Goal: Task Accomplishment & Management: Manage account settings

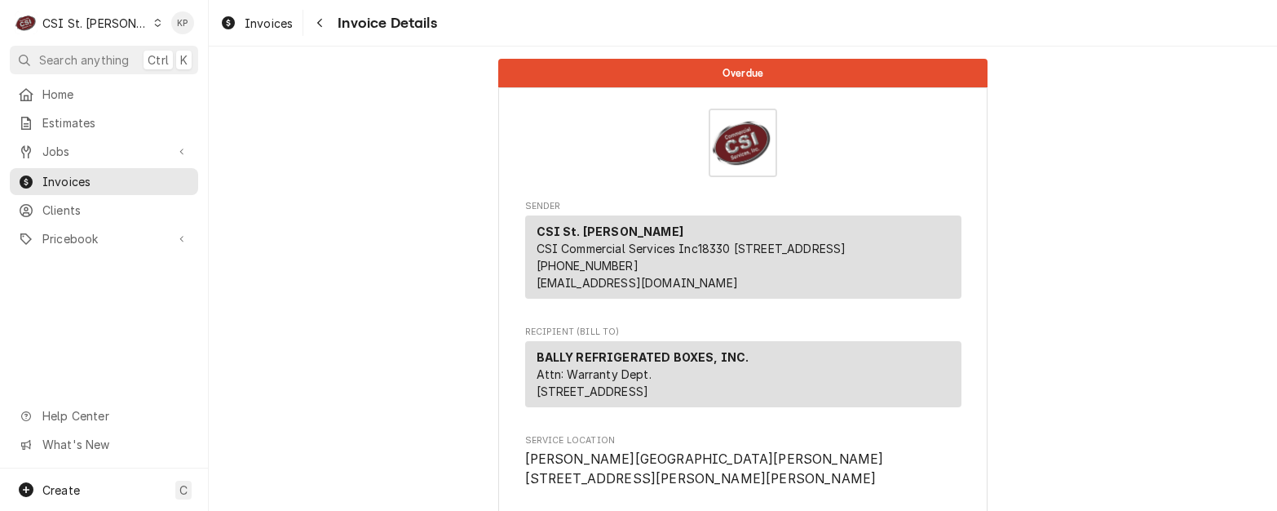
scroll to position [2905, 0]
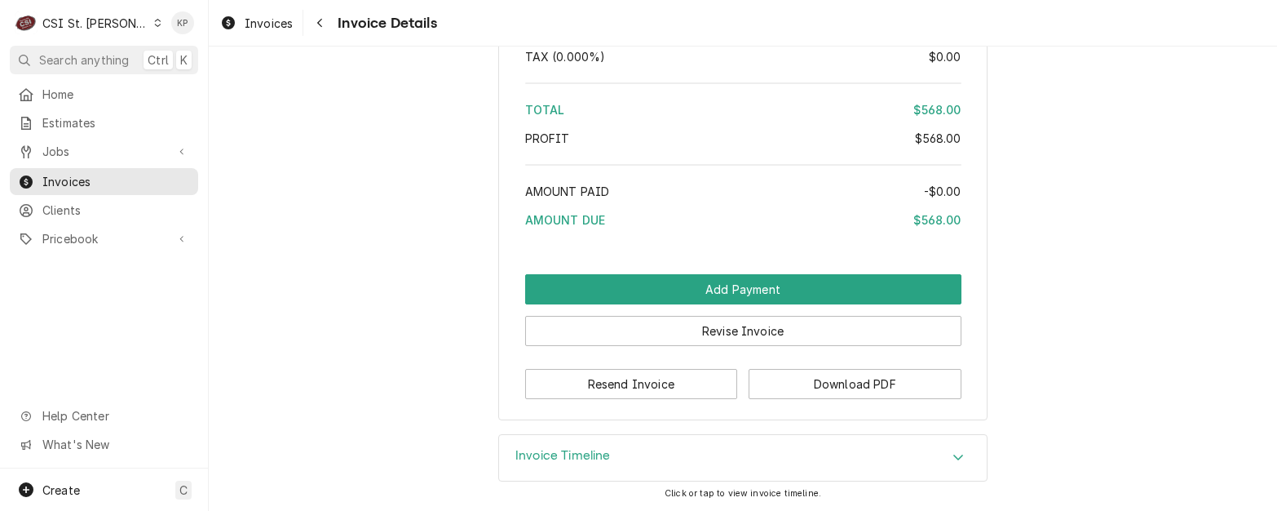
click at [153, 18] on div "Dynamic Content Wrapper" at bounding box center [157, 22] width 9 height 11
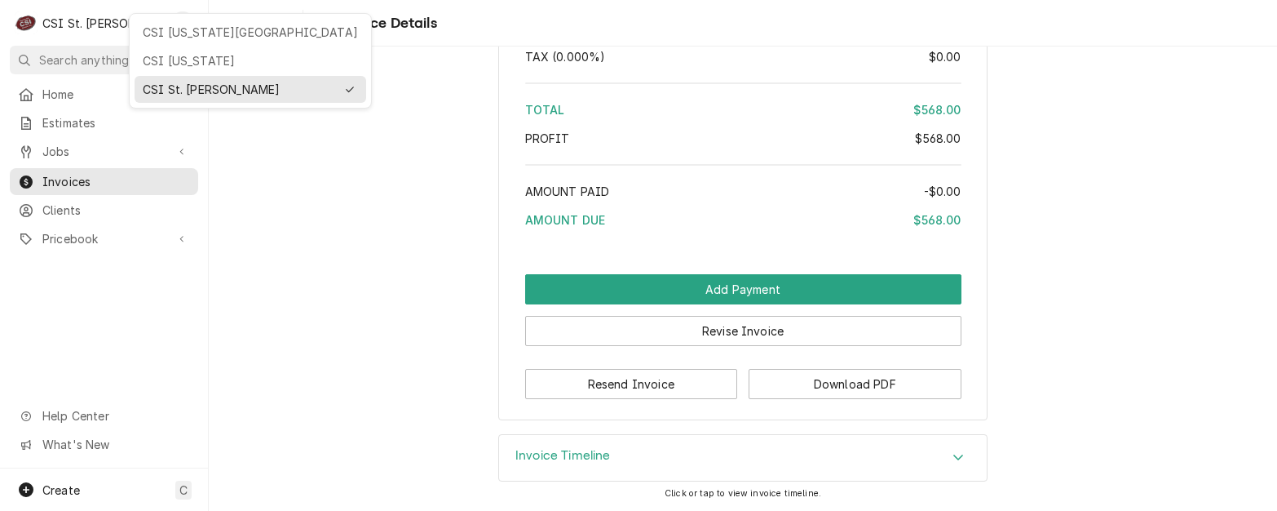
click at [126, 22] on html "C CSI St. Louis KP Search anything Ctrl K Home Estimates Jobs Jobs Job Series I…" at bounding box center [638, 255] width 1277 height 511
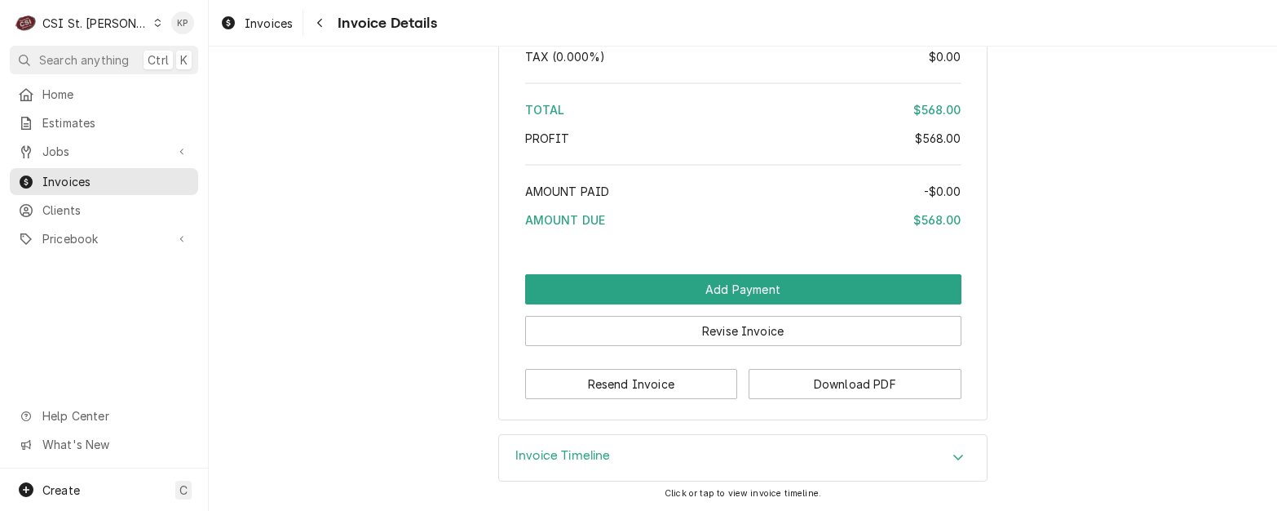
click at [154, 23] on icon "Dynamic Content Wrapper" at bounding box center [157, 23] width 7 height 8
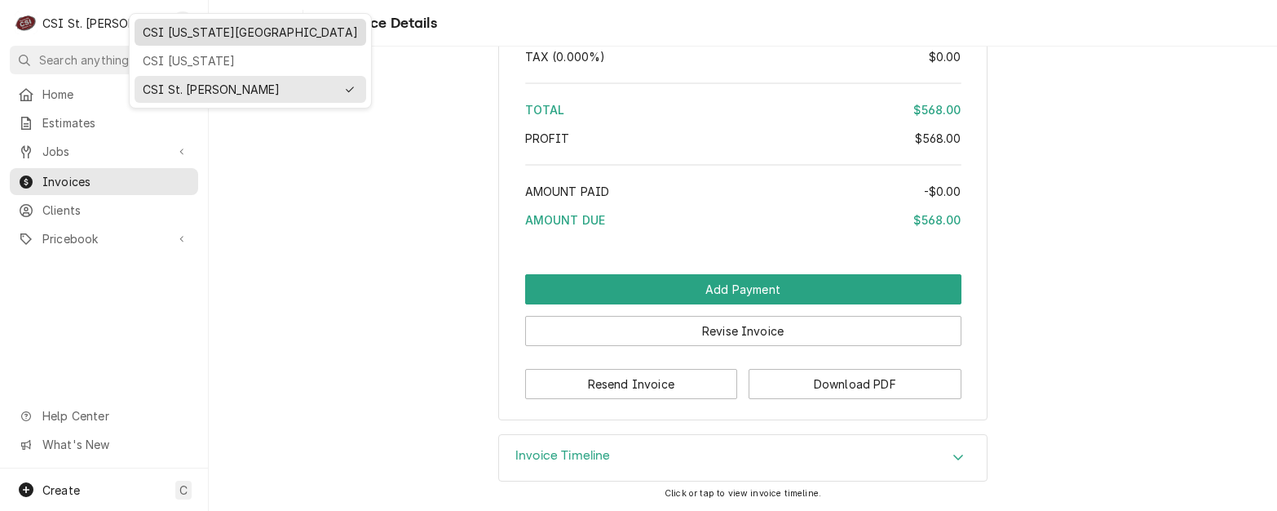
click at [159, 39] on div "CSI Kansas City" at bounding box center [250, 32] width 215 height 17
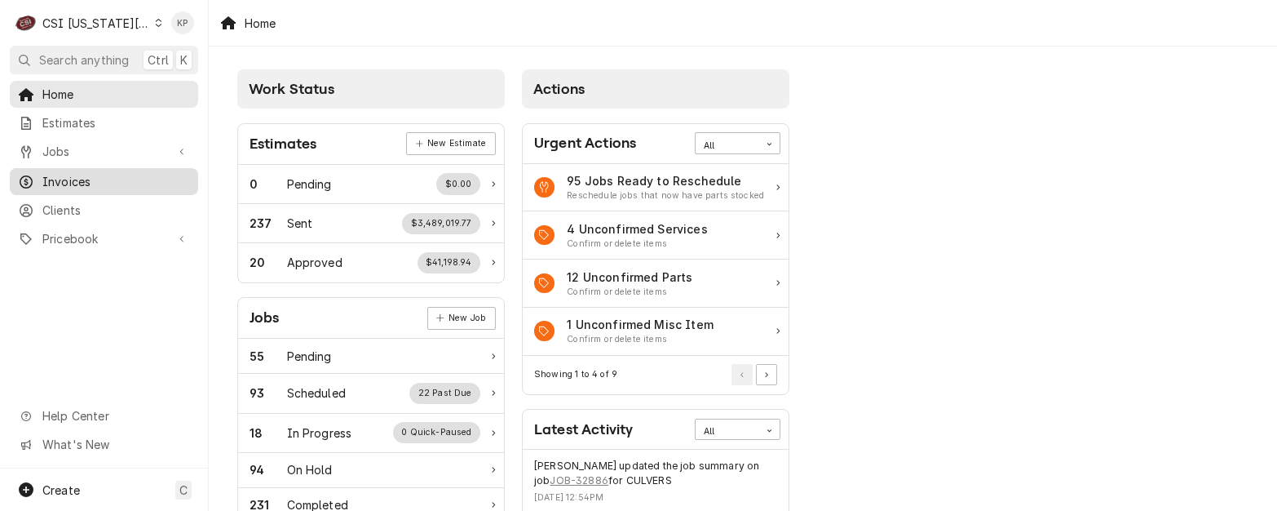
click at [77, 178] on span "Invoices" at bounding box center [116, 181] width 148 height 17
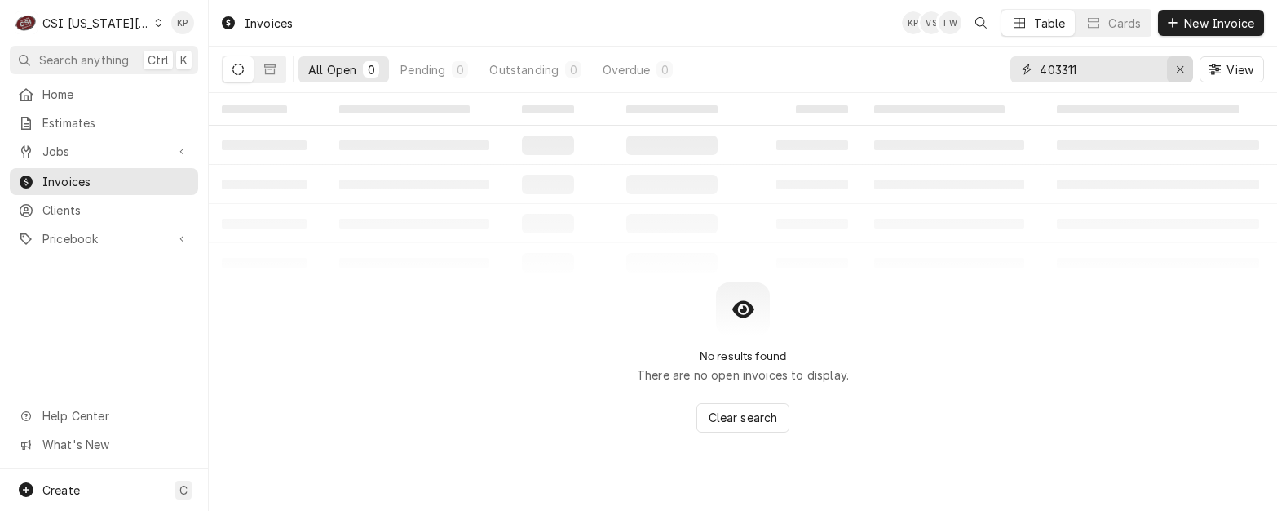
click at [1186, 67] on div "Erase input" at bounding box center [1180, 69] width 16 height 16
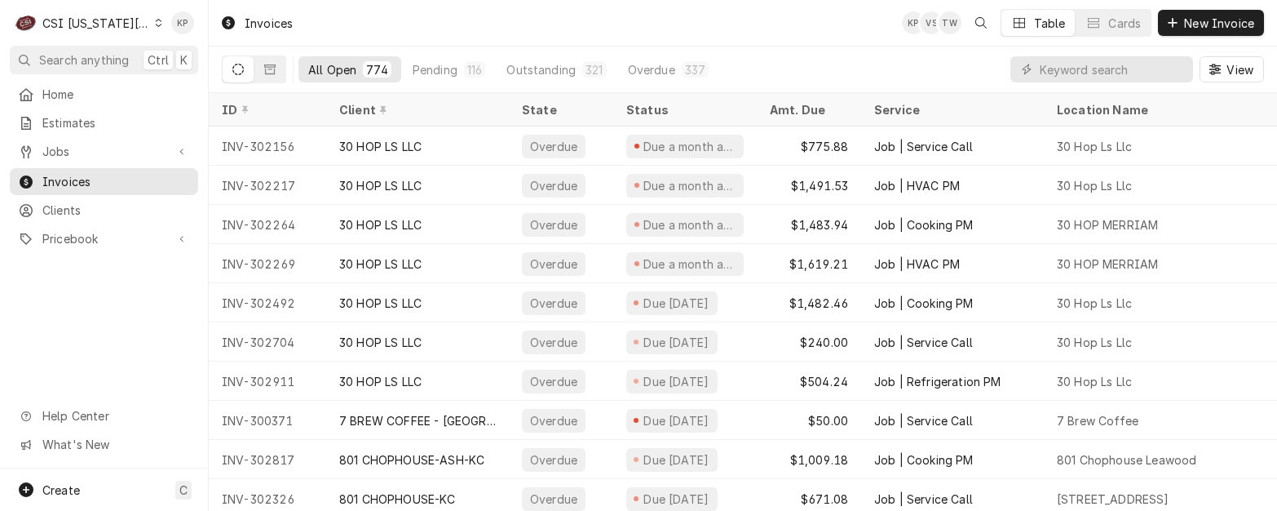
click at [156, 25] on icon "Dynamic Content Wrapper" at bounding box center [159, 23] width 7 height 8
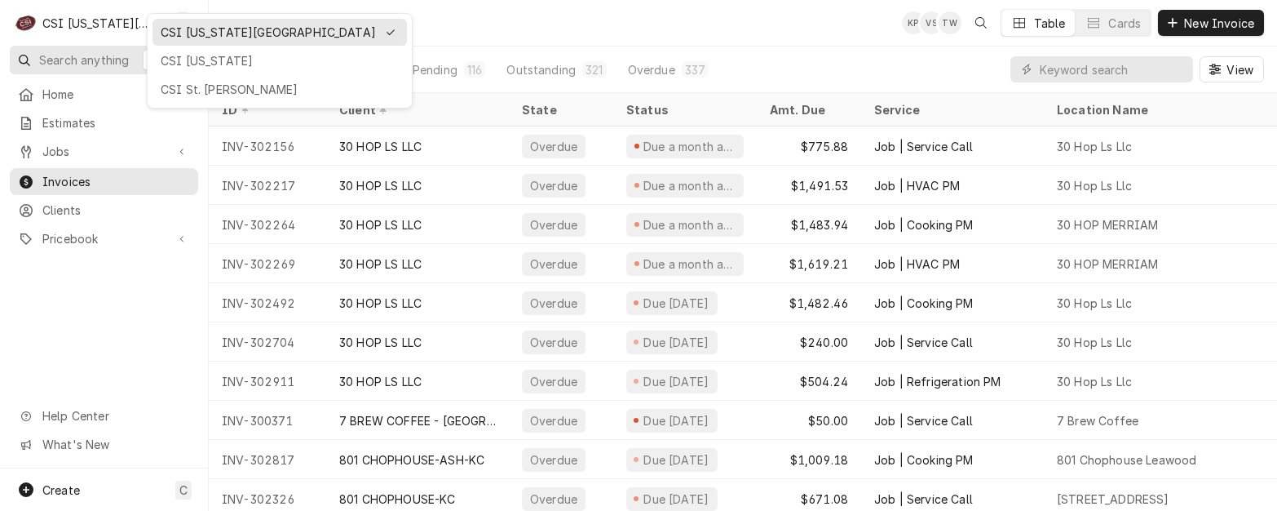
click at [164, 60] on div "CSI Kentucky" at bounding box center [280, 60] width 238 height 17
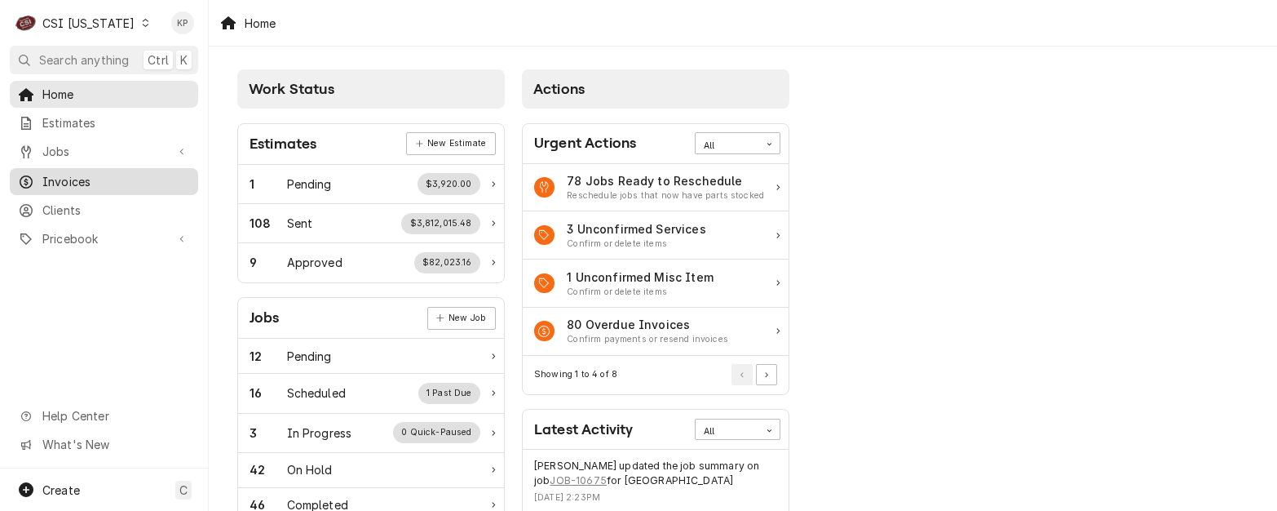
click at [47, 184] on div "Invoices" at bounding box center [104, 181] width 182 height 20
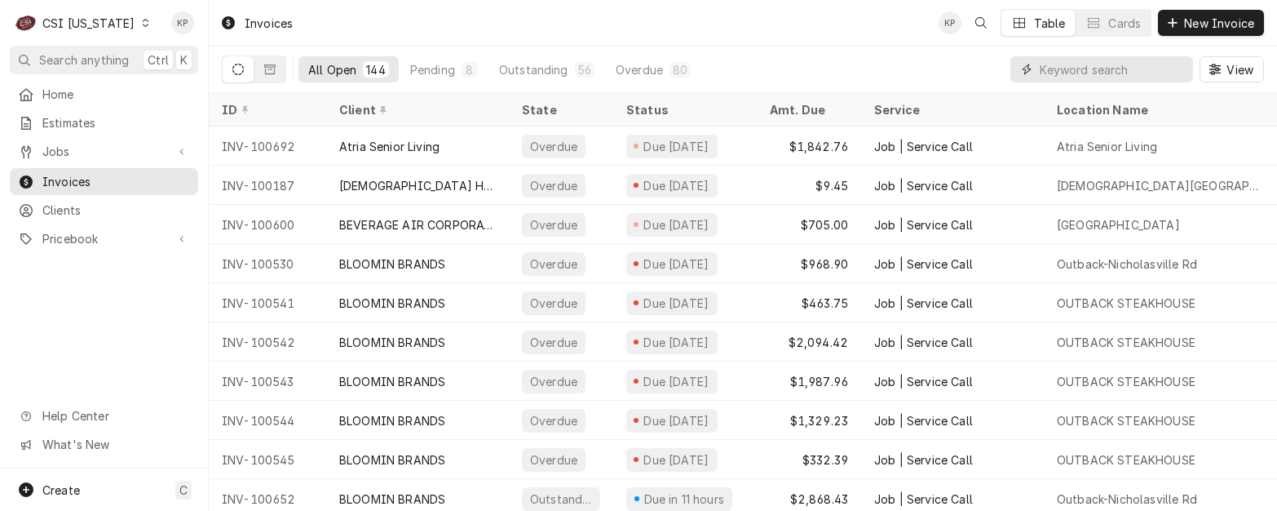
click at [1100, 67] on input "Dynamic Content Wrapper" at bounding box center [1112, 69] width 145 height 26
type input "100210"
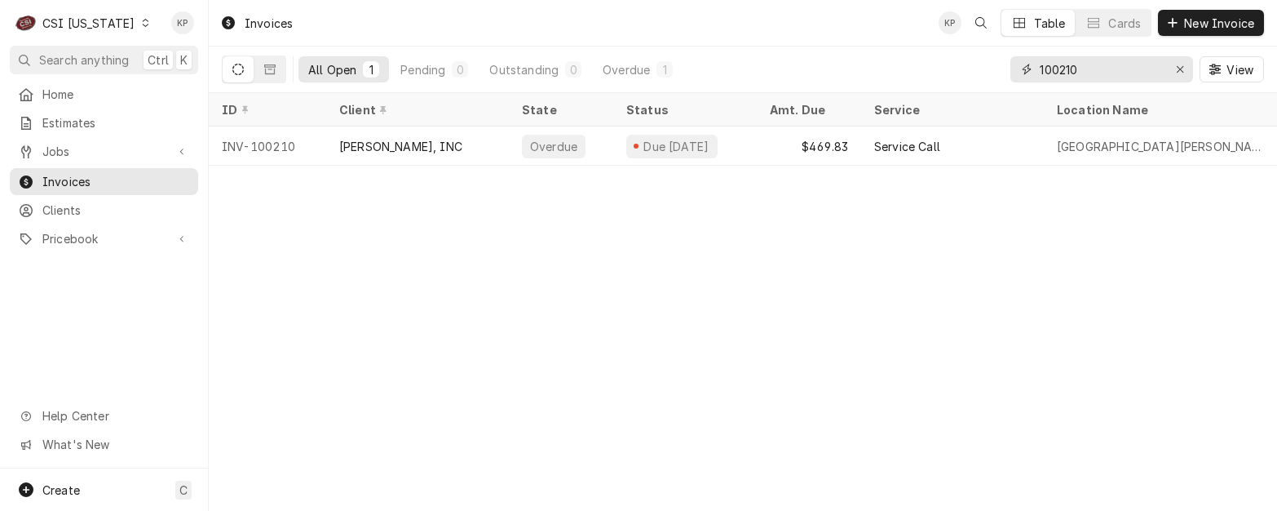
drag, startPoint x: 1183, startPoint y: 64, endPoint x: 1135, endPoint y: 70, distance: 47.7
click at [1181, 65] on icon "Erase input" at bounding box center [1180, 69] width 9 height 11
click at [1111, 70] on input "Dynamic Content Wrapper" at bounding box center [1116, 69] width 153 height 26
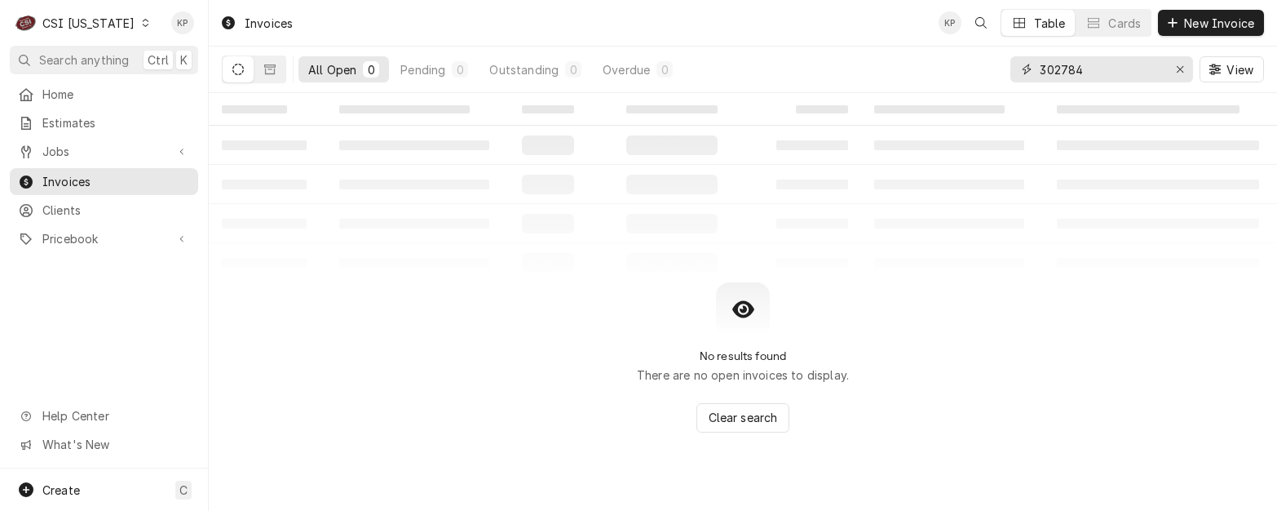
type input "302784"
click at [233, 63] on button "Dynamic Content Wrapper" at bounding box center [238, 69] width 31 height 26
click at [139, 18] on div "Dynamic Content Wrapper" at bounding box center [144, 22] width 11 height 11
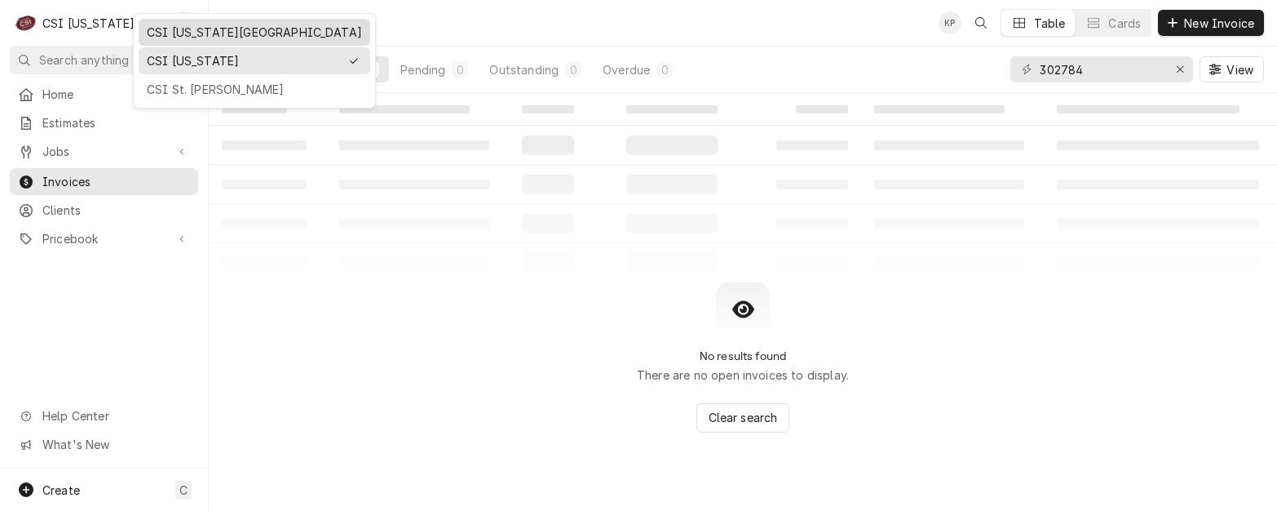
click at [186, 32] on div "CSI [US_STATE][GEOGRAPHIC_DATA]" at bounding box center [254, 32] width 215 height 17
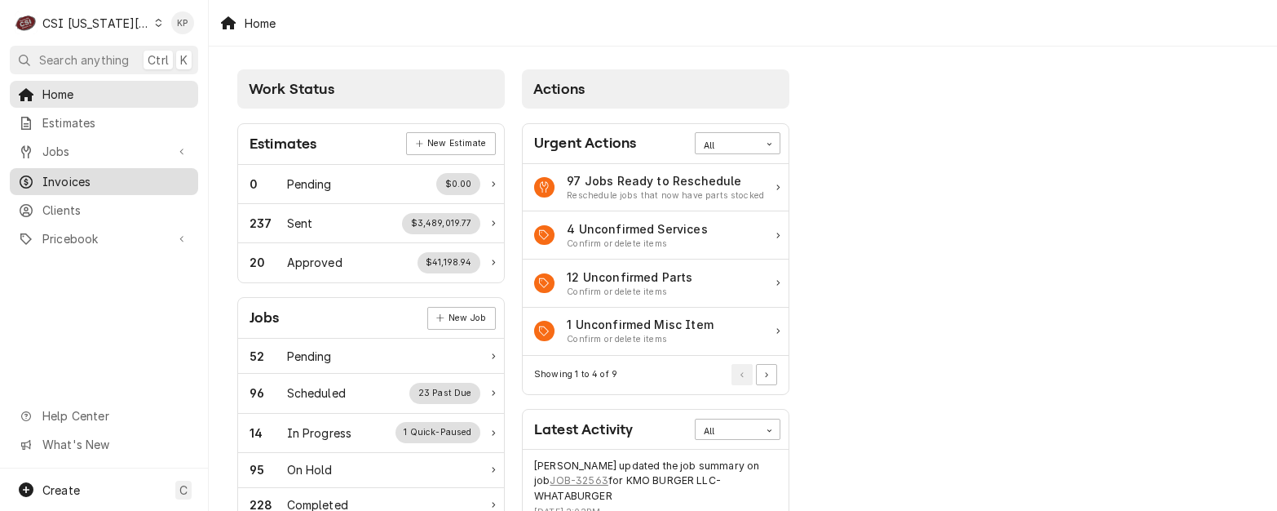
click at [72, 173] on span "Invoices" at bounding box center [116, 181] width 148 height 17
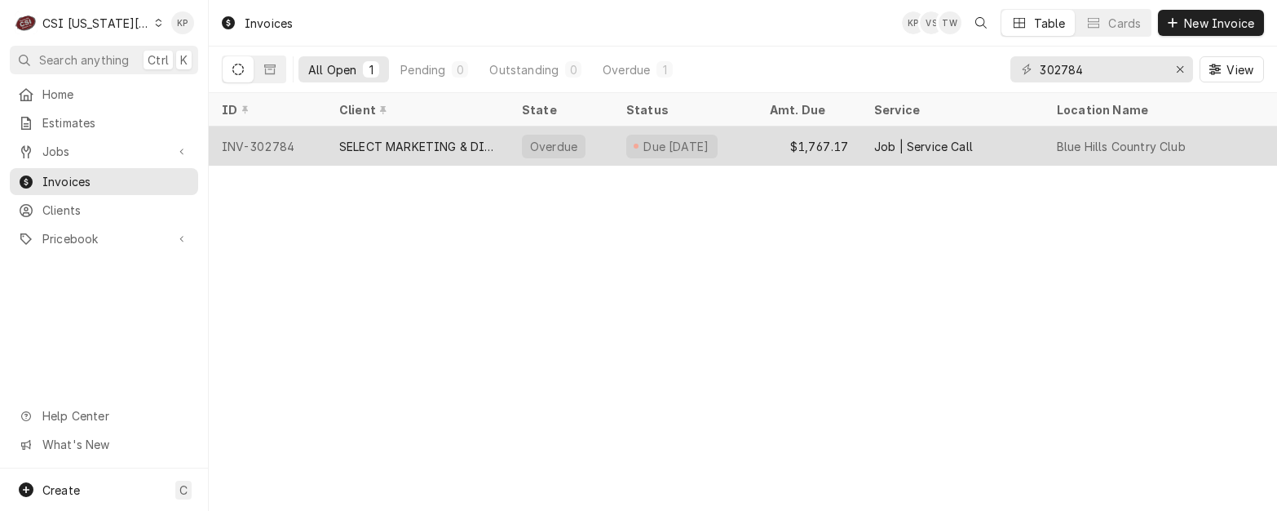
click at [281, 143] on div "INV-302784" at bounding box center [267, 145] width 117 height 39
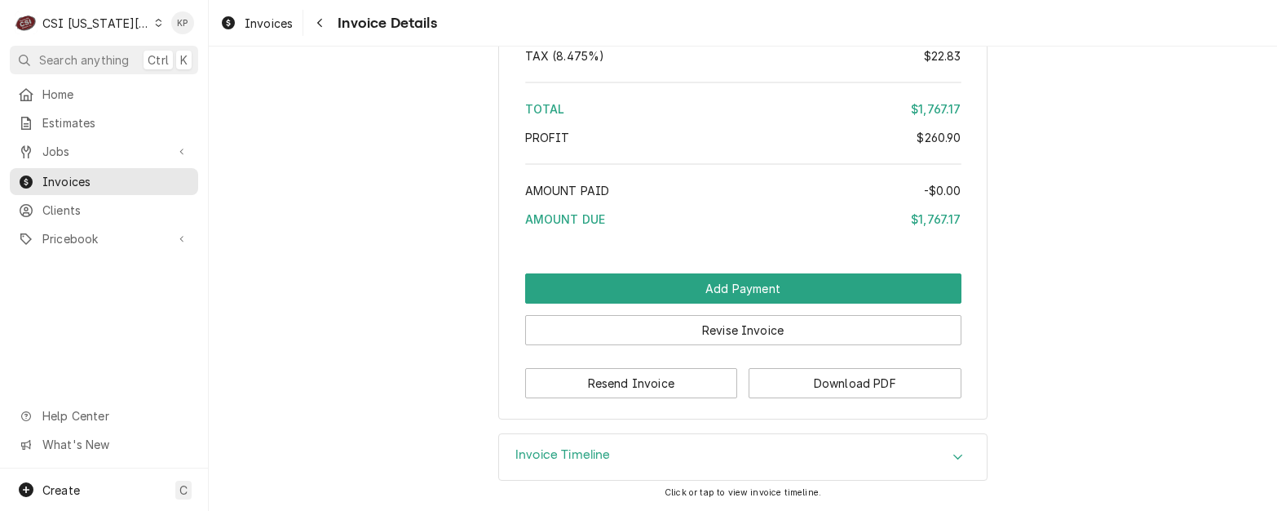
scroll to position [3571, 0]
click at [772, 381] on button "Download PDF" at bounding box center [855, 383] width 213 height 30
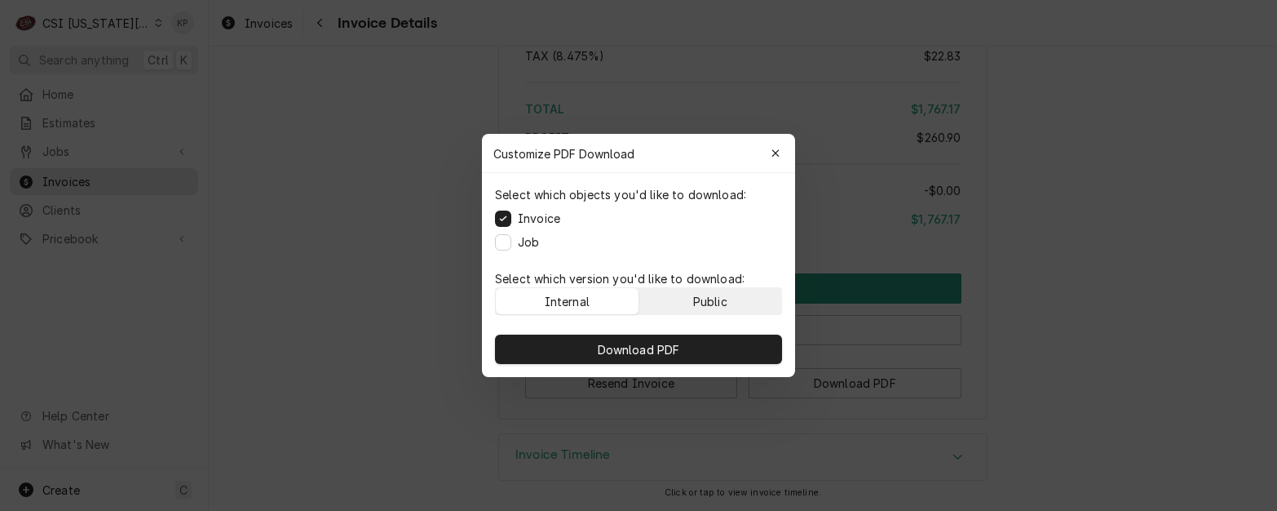
click at [755, 299] on button "Public" at bounding box center [710, 301] width 143 height 26
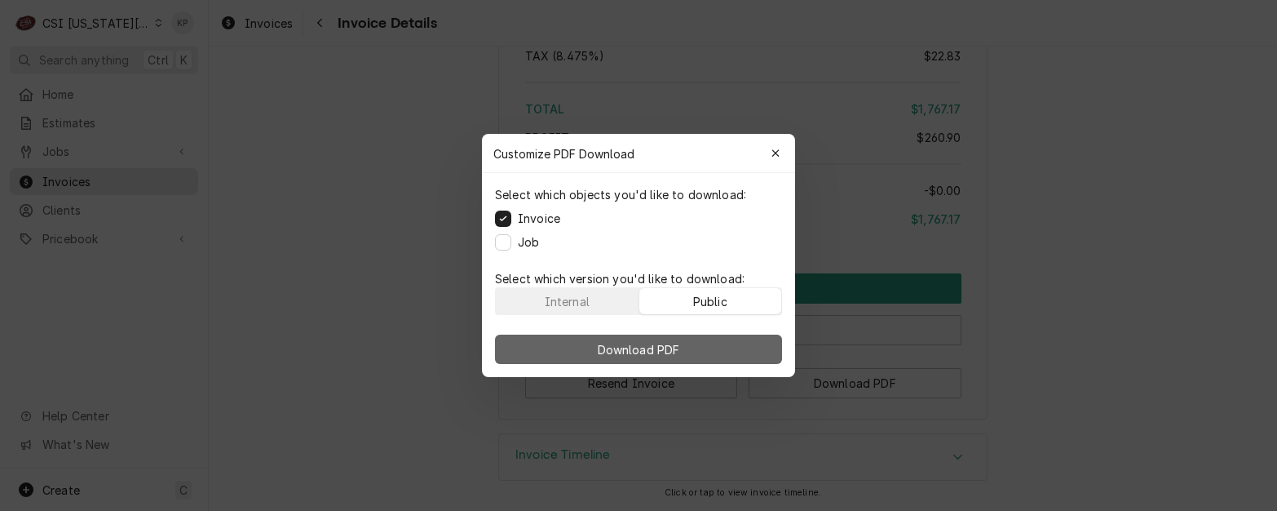
click at [752, 350] on button "Download PDF" at bounding box center [638, 348] width 287 height 29
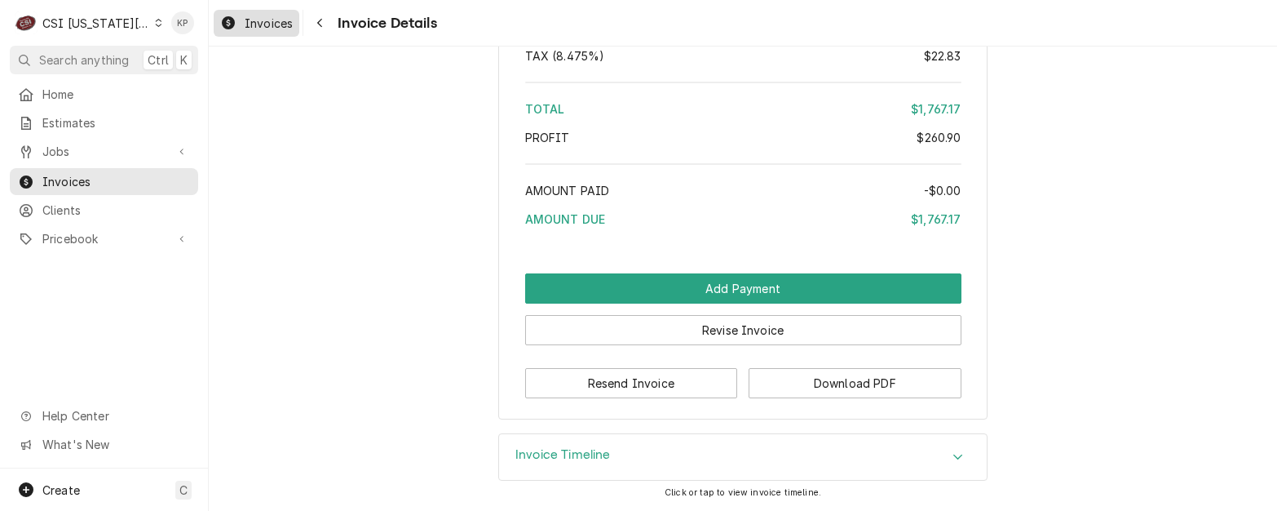
click at [284, 22] on span "Invoices" at bounding box center [269, 23] width 48 height 17
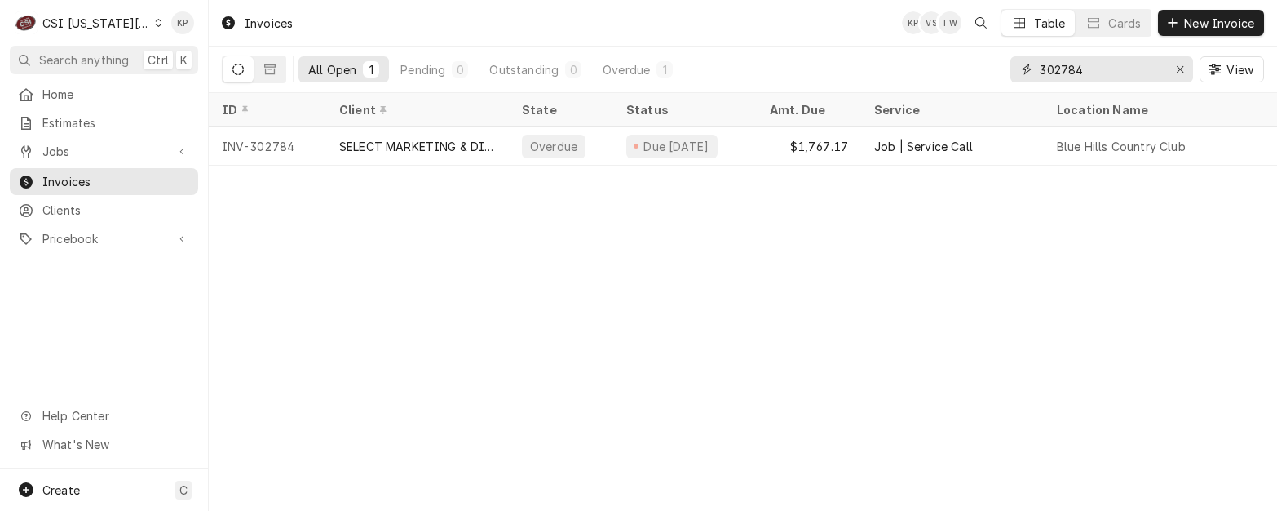
click at [1000, 60] on div "All Open 1 Pending 0 Outstanding 0 Overdue 1 302784 View" at bounding box center [743, 69] width 1042 height 46
type input "3"
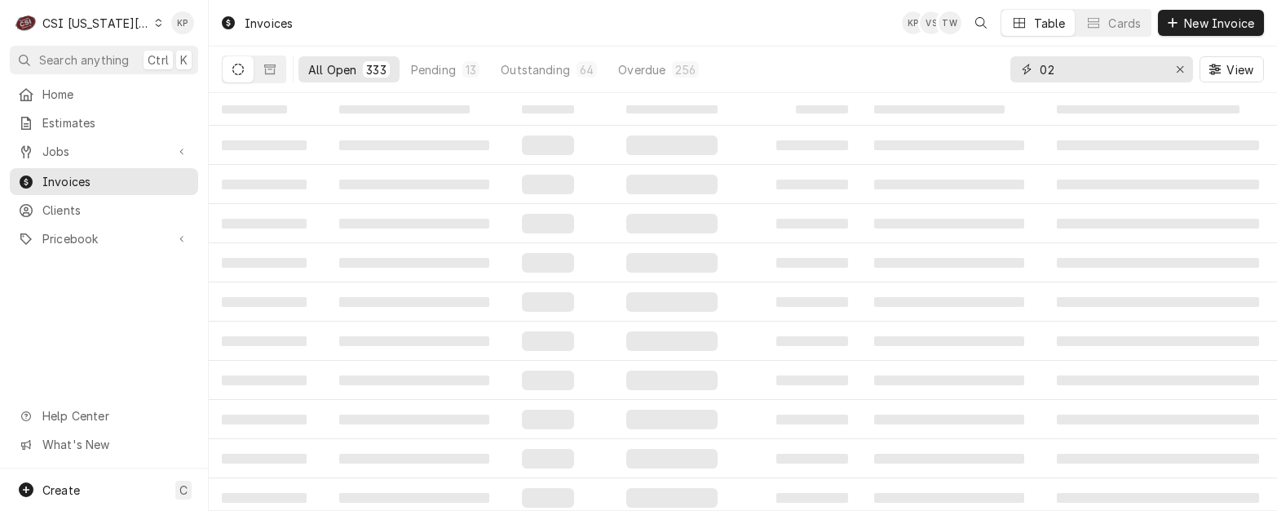
type input "0"
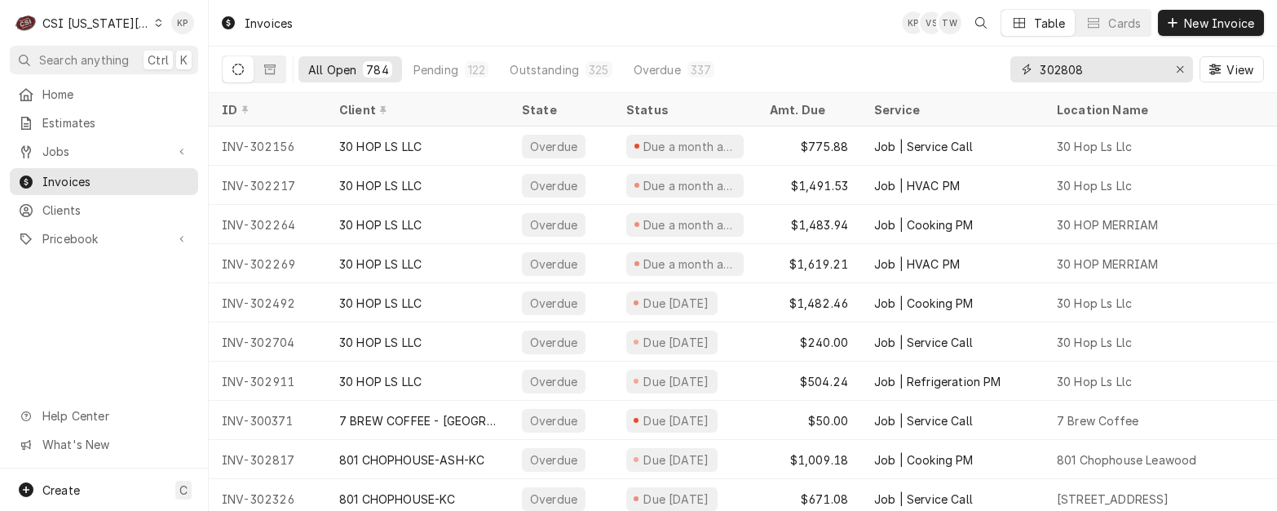
type input "302808"
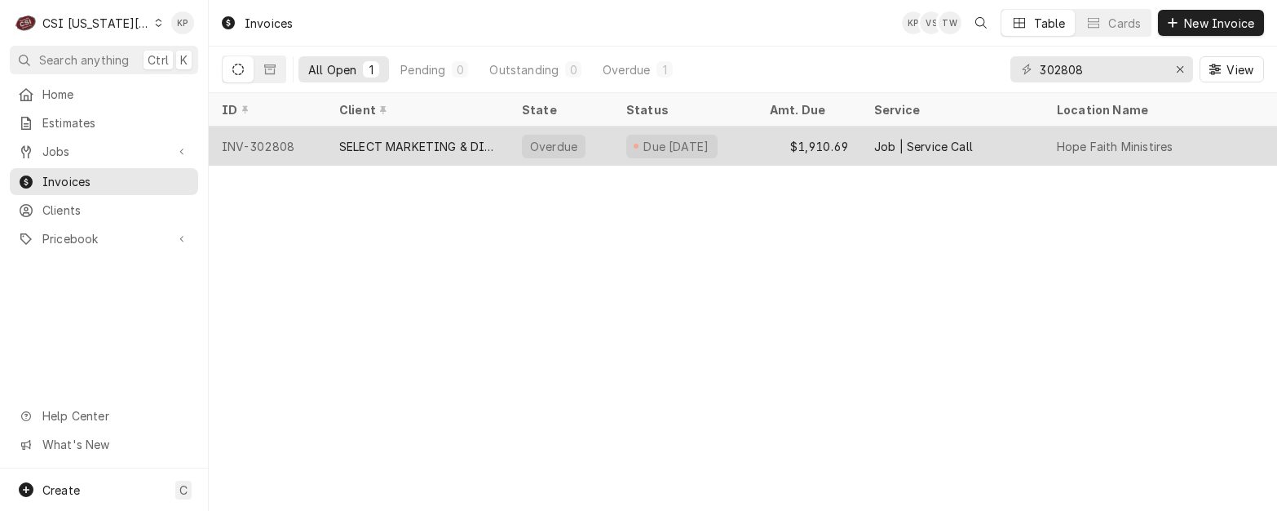
click at [242, 143] on div "INV-302808" at bounding box center [267, 145] width 117 height 39
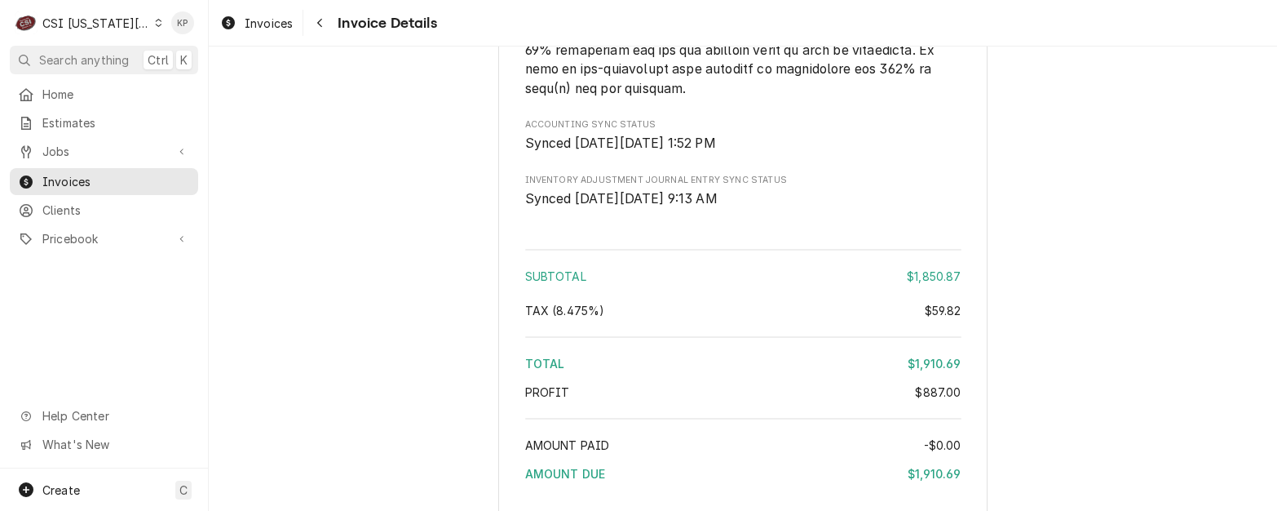
scroll to position [3896, 0]
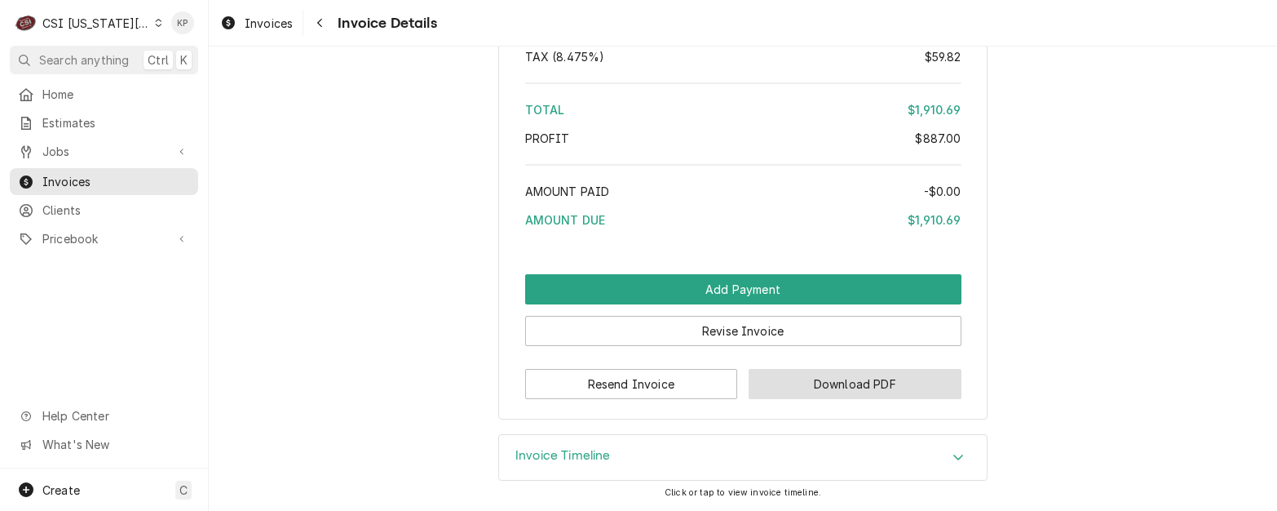
click at [774, 387] on button "Download PDF" at bounding box center [855, 384] width 213 height 30
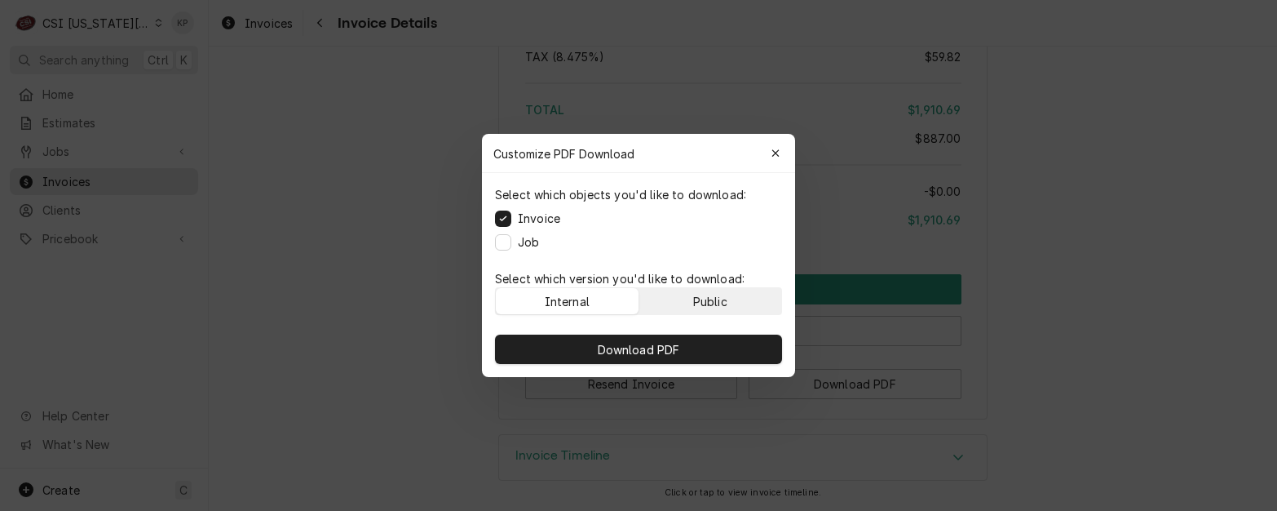
click at [750, 312] on button "Public" at bounding box center [710, 301] width 143 height 26
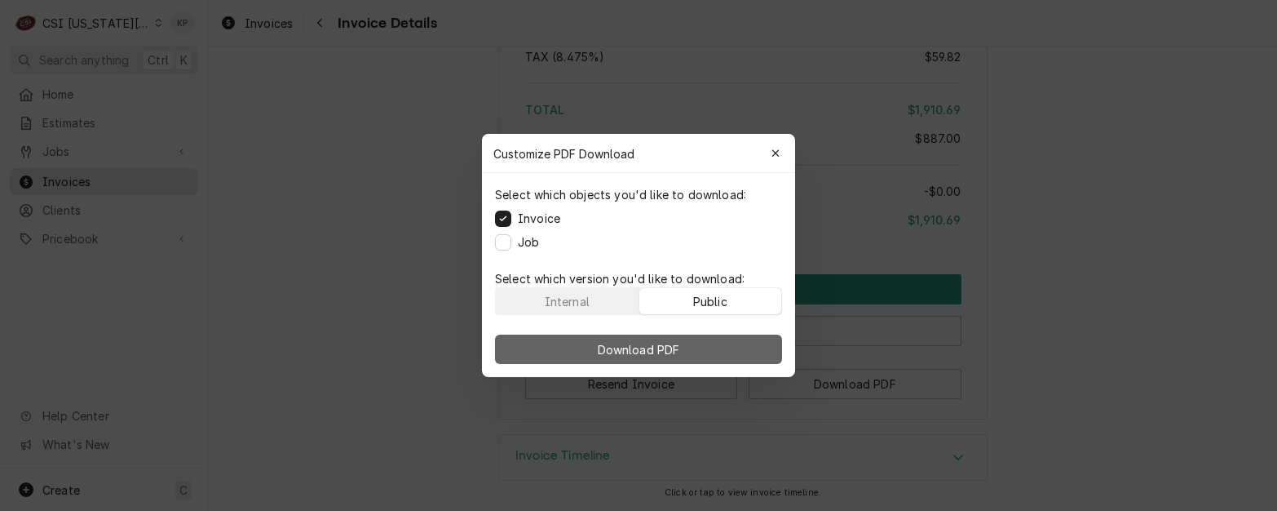
click at [745, 346] on button "Download PDF" at bounding box center [638, 348] width 287 height 29
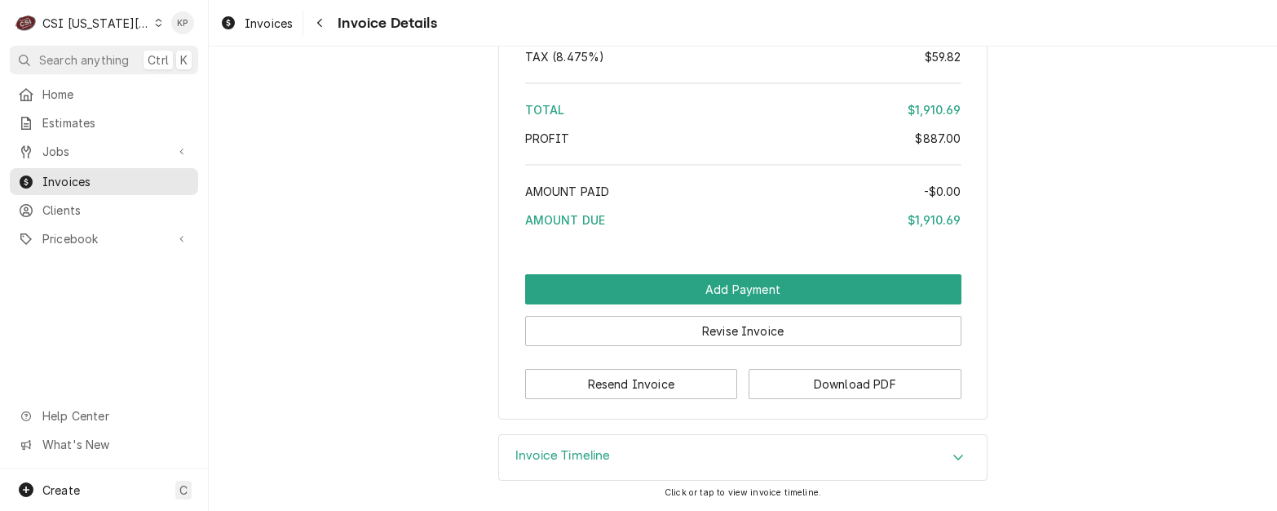
click at [155, 26] on icon "Dynamic Content Wrapper" at bounding box center [158, 23] width 7 height 8
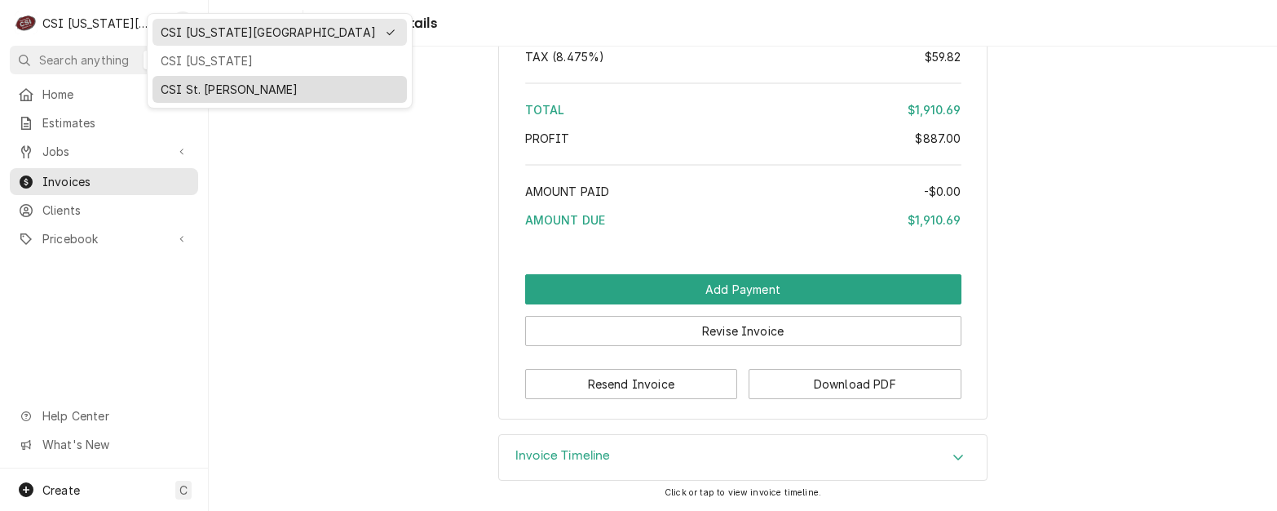
click at [172, 90] on div "CSI St. Louis" at bounding box center [280, 89] width 238 height 17
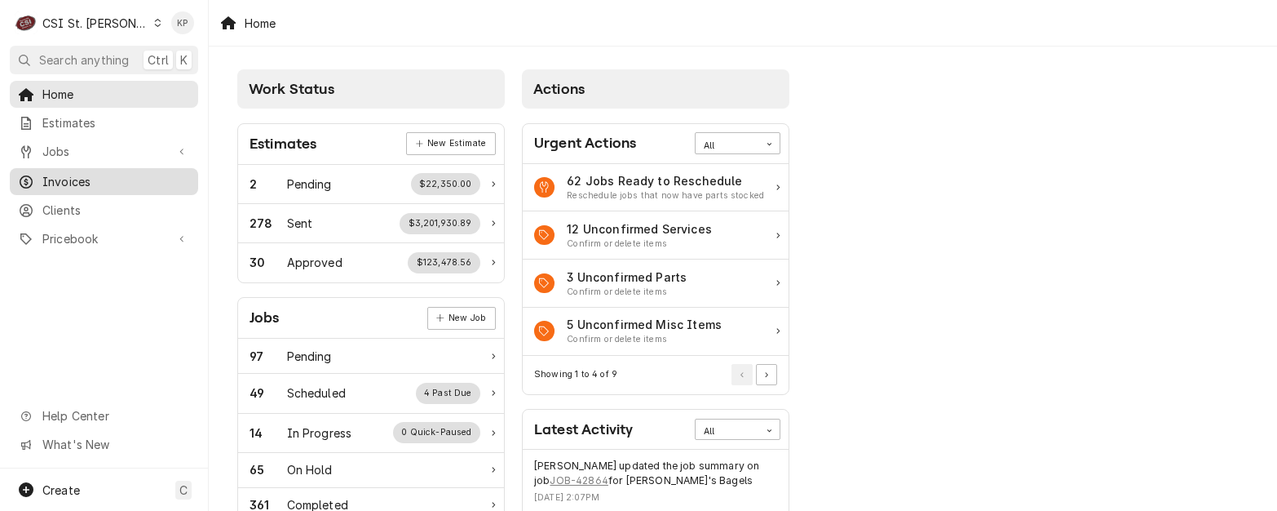
click at [58, 174] on span "Invoices" at bounding box center [116, 181] width 148 height 17
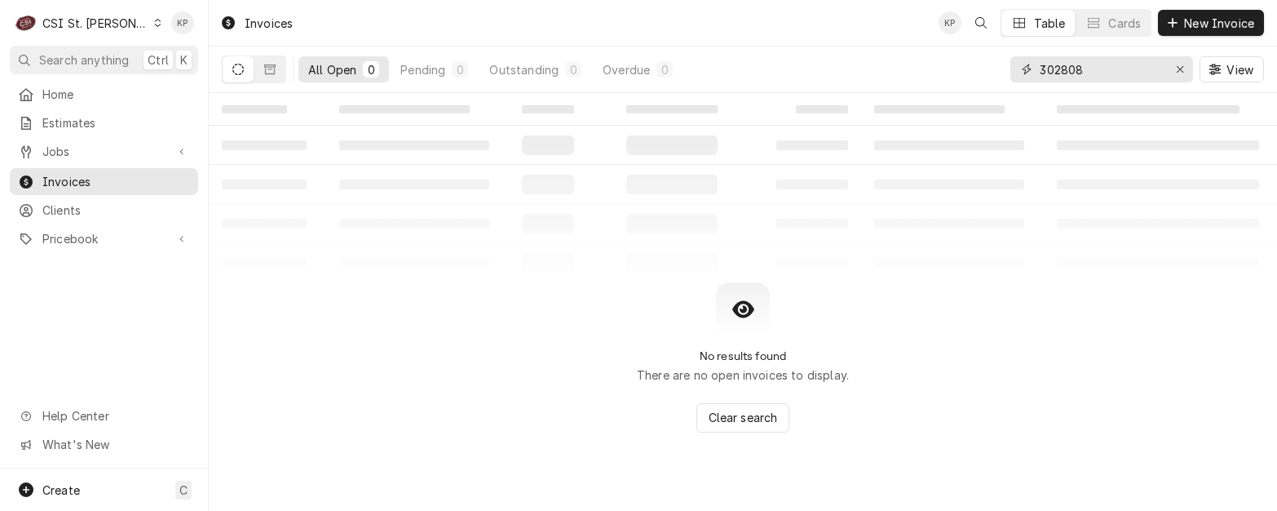
click at [1180, 70] on icon "Erase input" at bounding box center [1180, 69] width 7 height 7
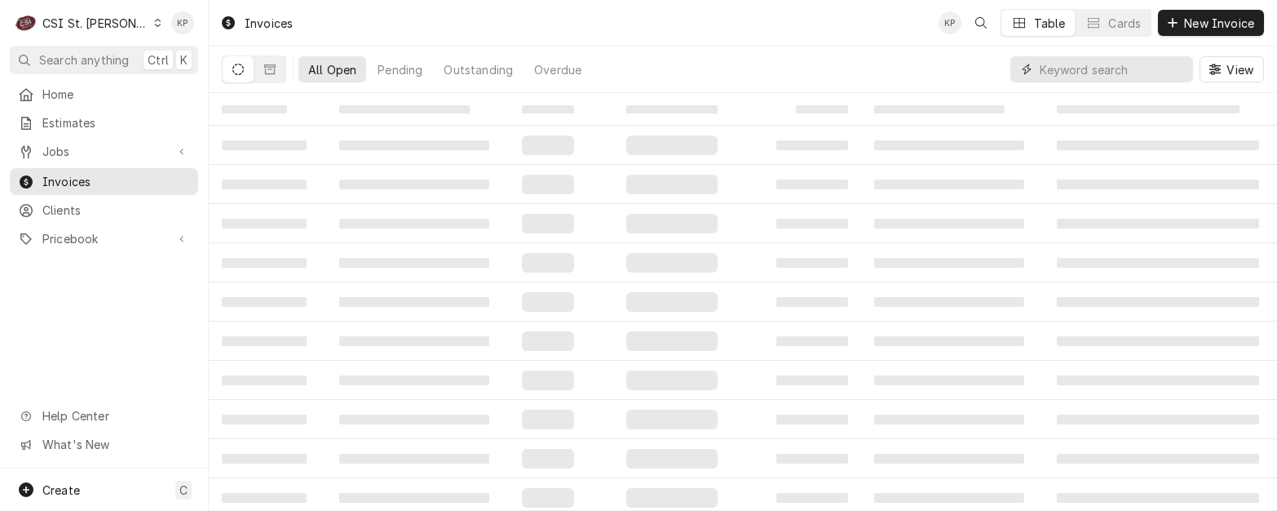
click at [1124, 72] on input "Dynamic Content Wrapper" at bounding box center [1112, 69] width 145 height 26
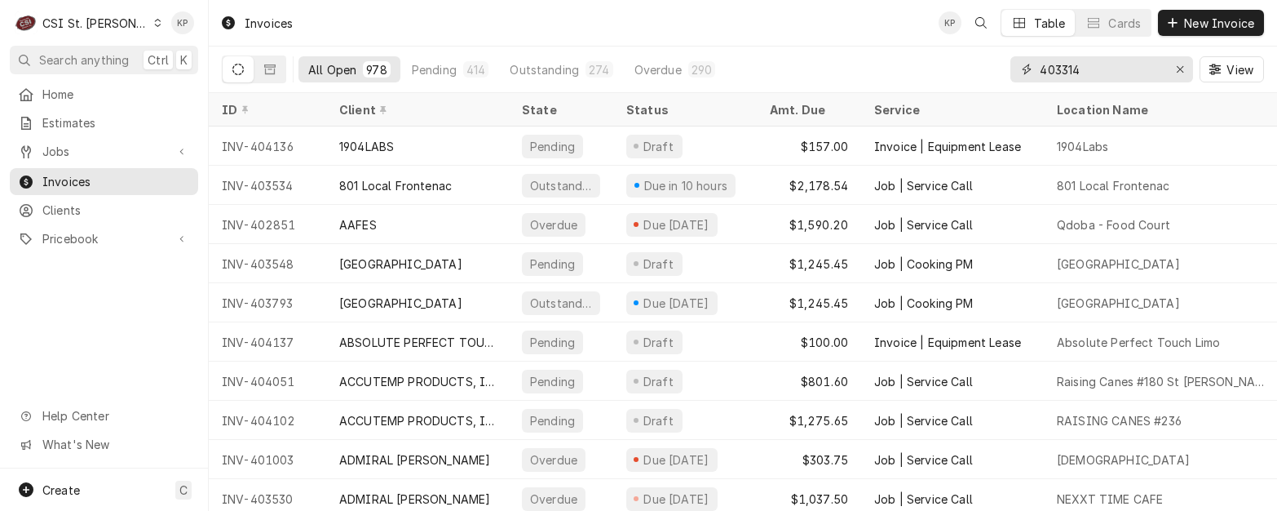
type input "403314"
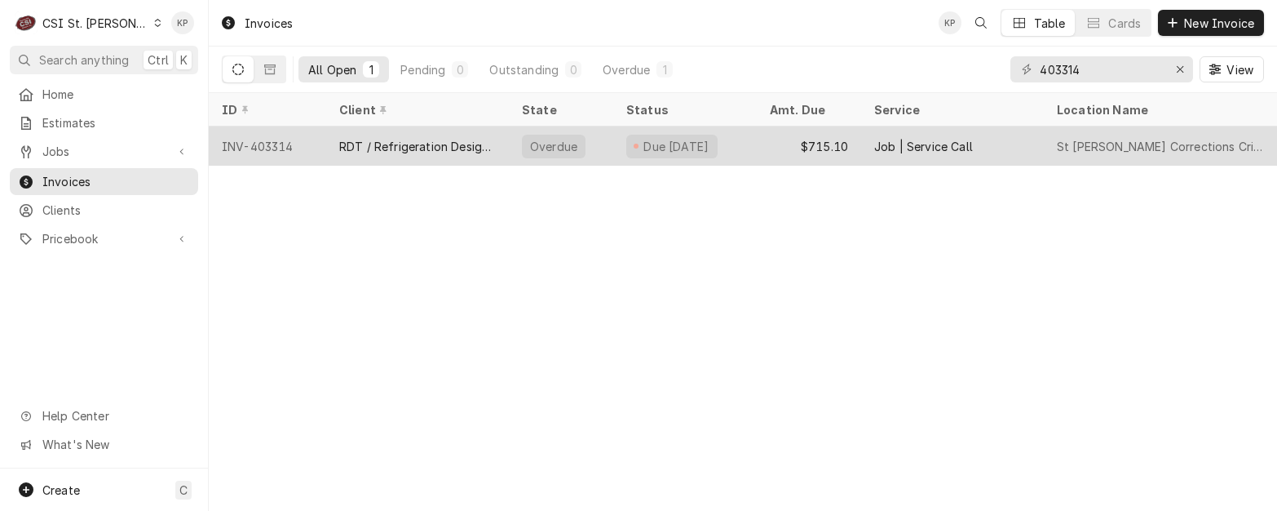
click at [263, 144] on div "INV-403314" at bounding box center [267, 145] width 117 height 39
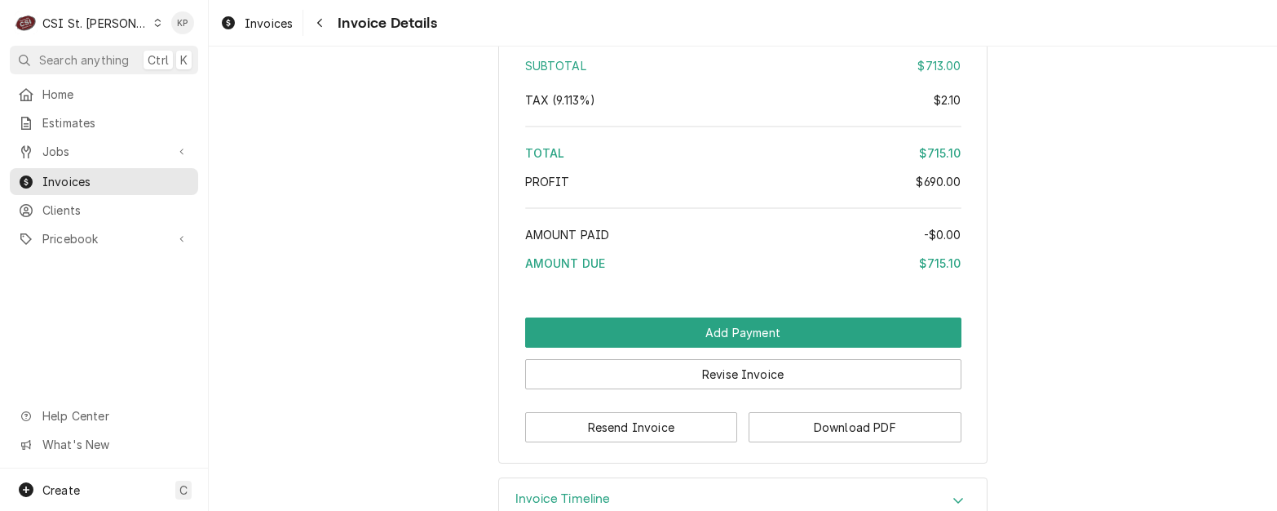
scroll to position [2870, 0]
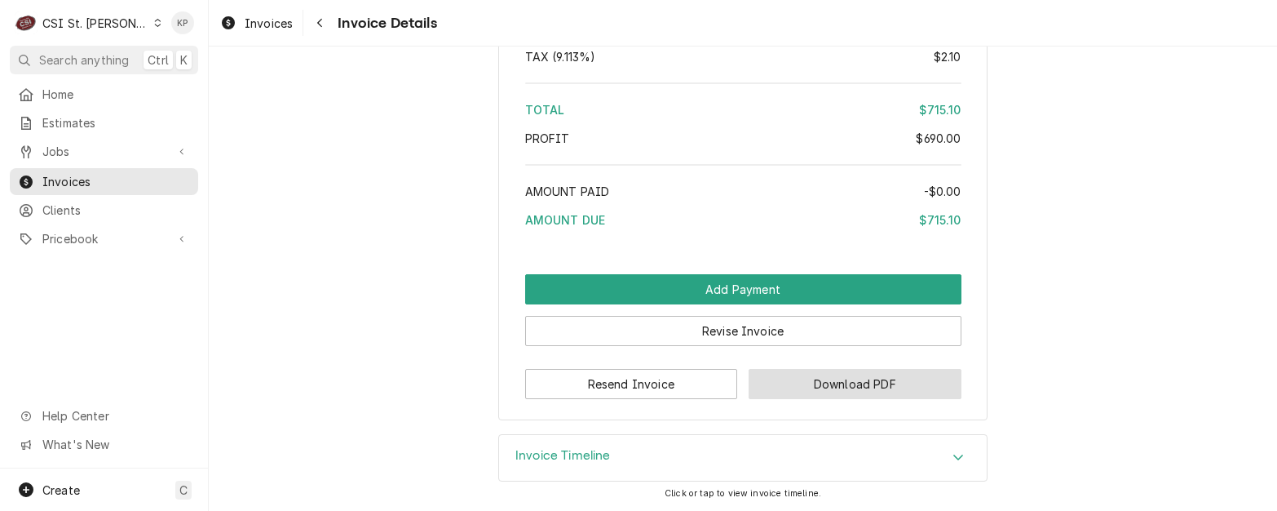
click at [812, 383] on button "Download PDF" at bounding box center [855, 384] width 213 height 30
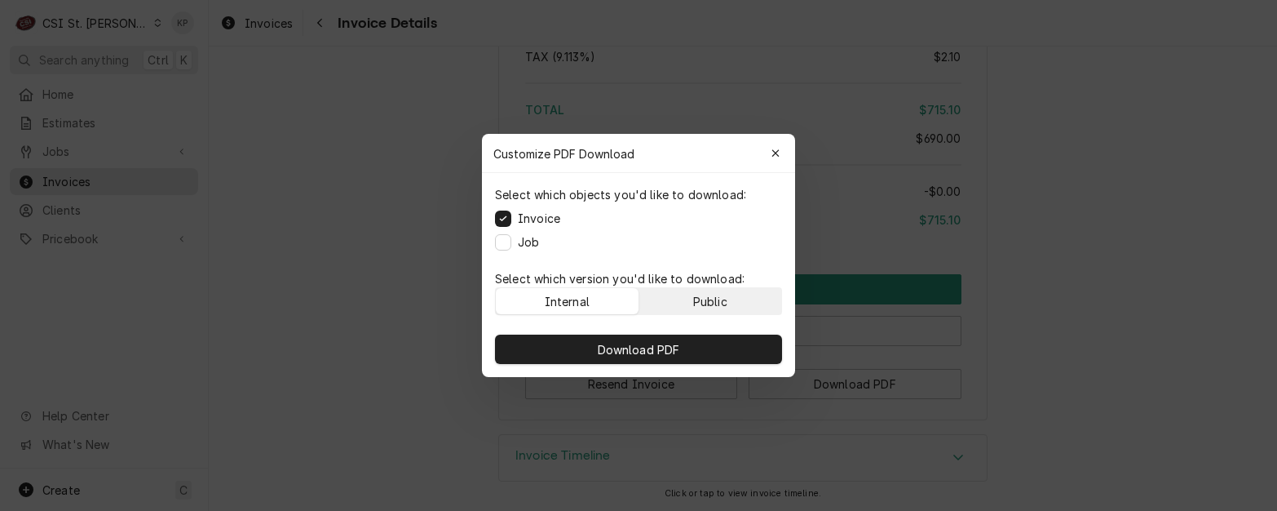
click at [692, 302] on button "Public" at bounding box center [710, 301] width 143 height 26
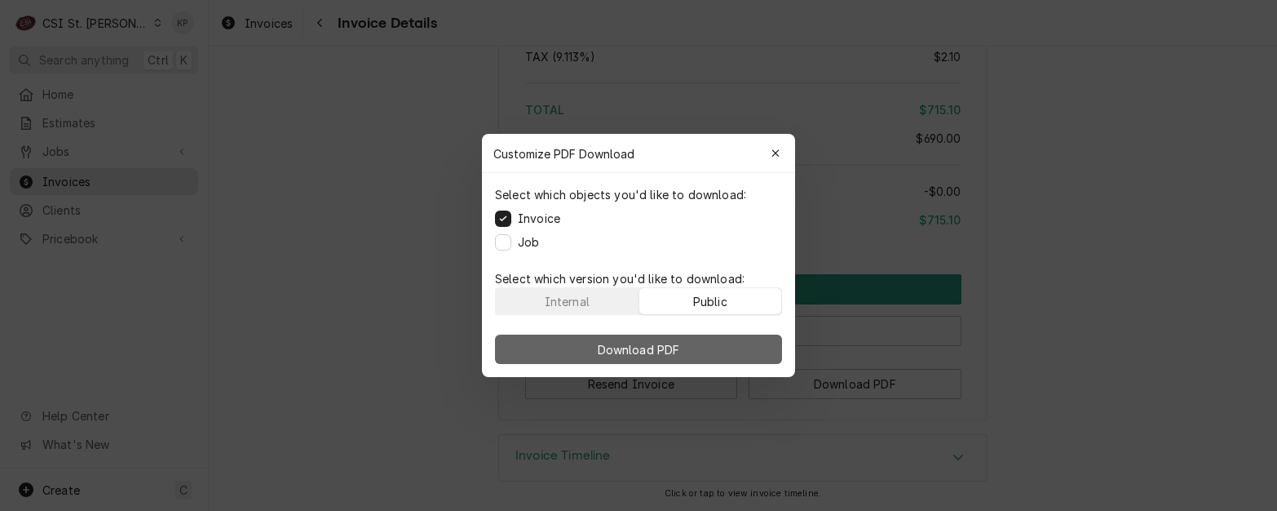
click at [671, 350] on span "Download PDF" at bounding box center [639, 349] width 89 height 17
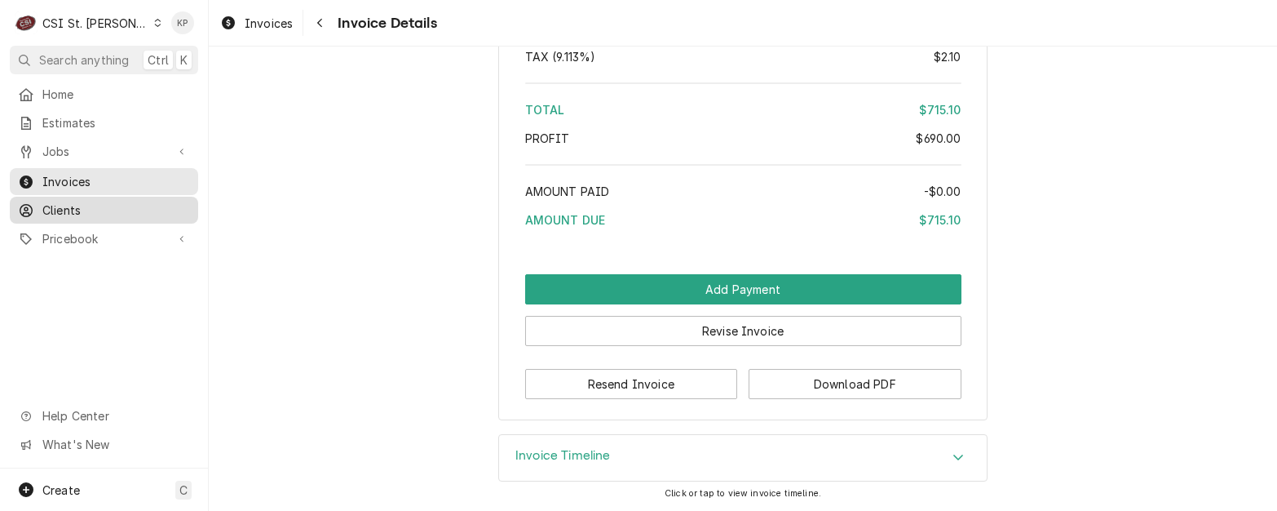
click at [105, 206] on span "Clients" at bounding box center [116, 209] width 148 height 17
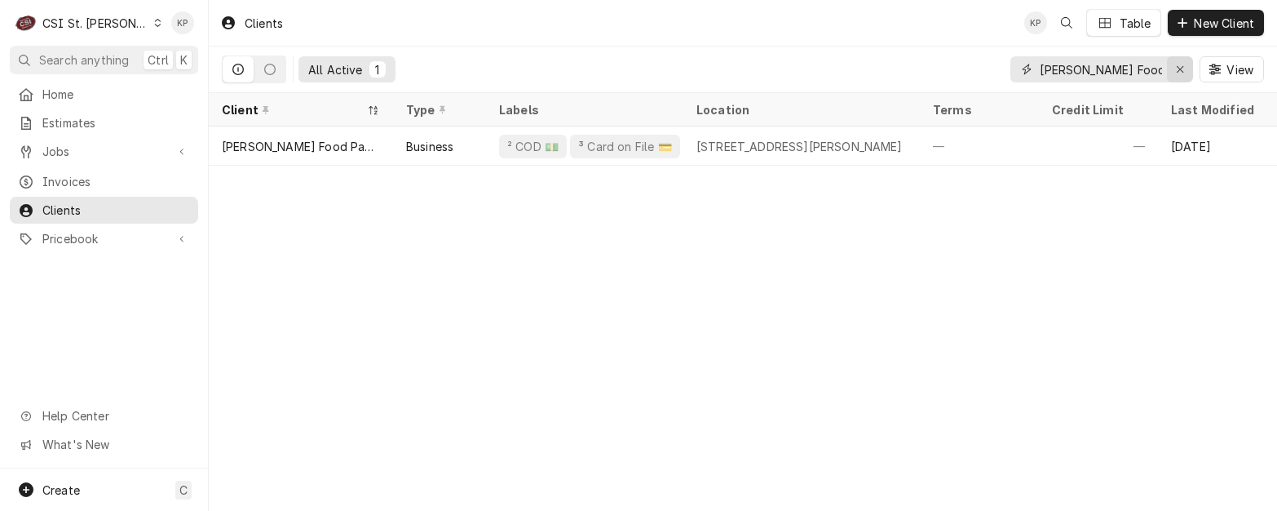
click at [1178, 73] on icon "Erase input" at bounding box center [1180, 69] width 9 height 11
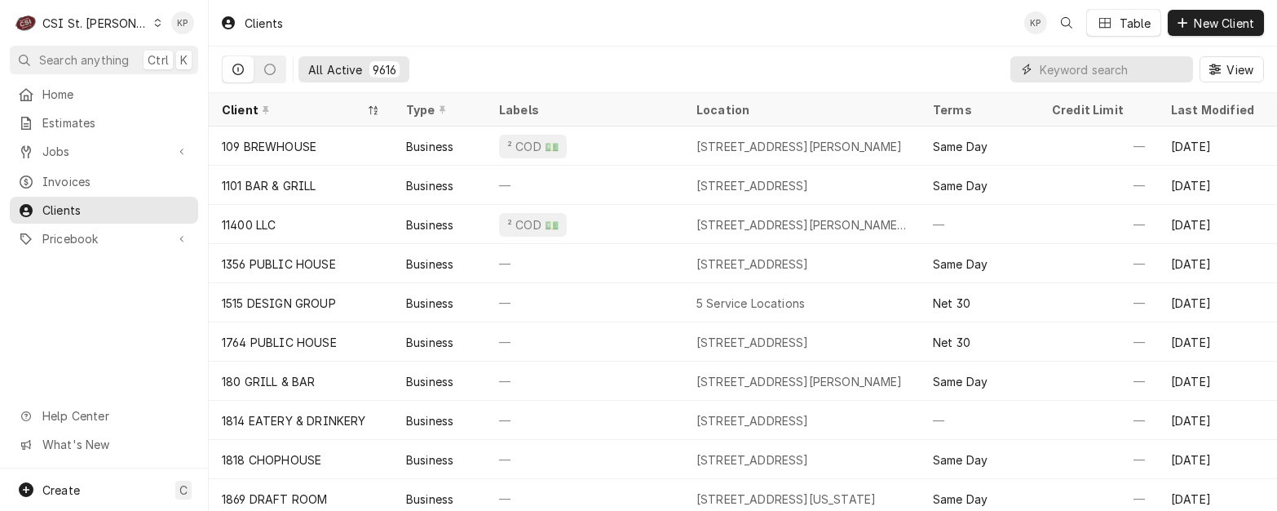
click at [1101, 69] on input "Dynamic Content Wrapper" at bounding box center [1112, 69] width 145 height 26
click at [1104, 69] on input "Dynamic Content Wrapper" at bounding box center [1112, 69] width 145 height 26
click at [1159, 65] on input "Dynamic Content Wrapper" at bounding box center [1112, 69] width 145 height 26
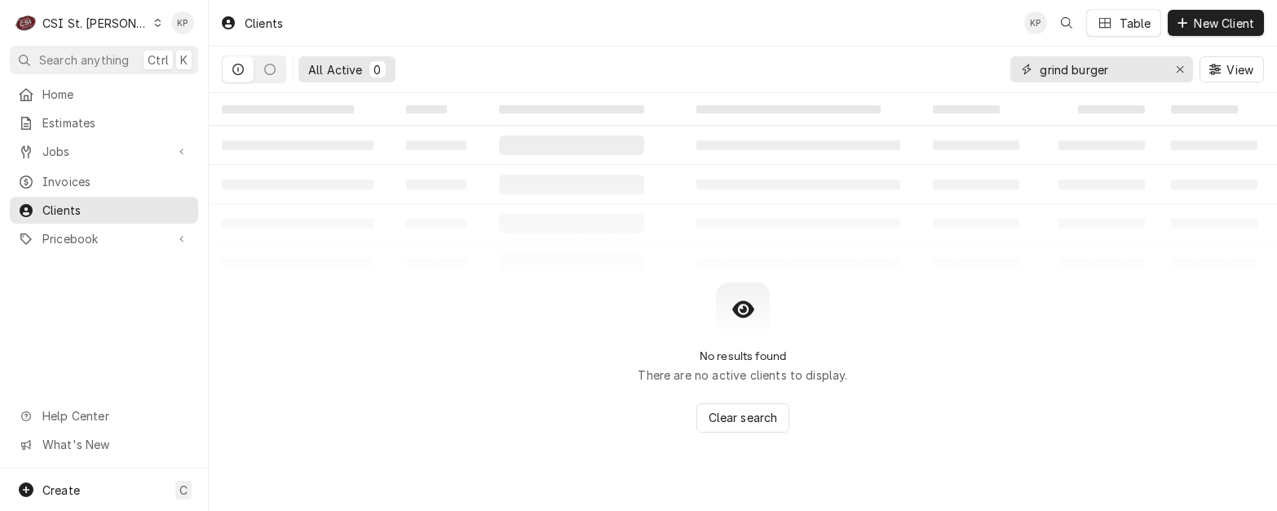
type input "grind burger"
click at [154, 24] on icon "Dynamic Content Wrapper" at bounding box center [157, 23] width 7 height 8
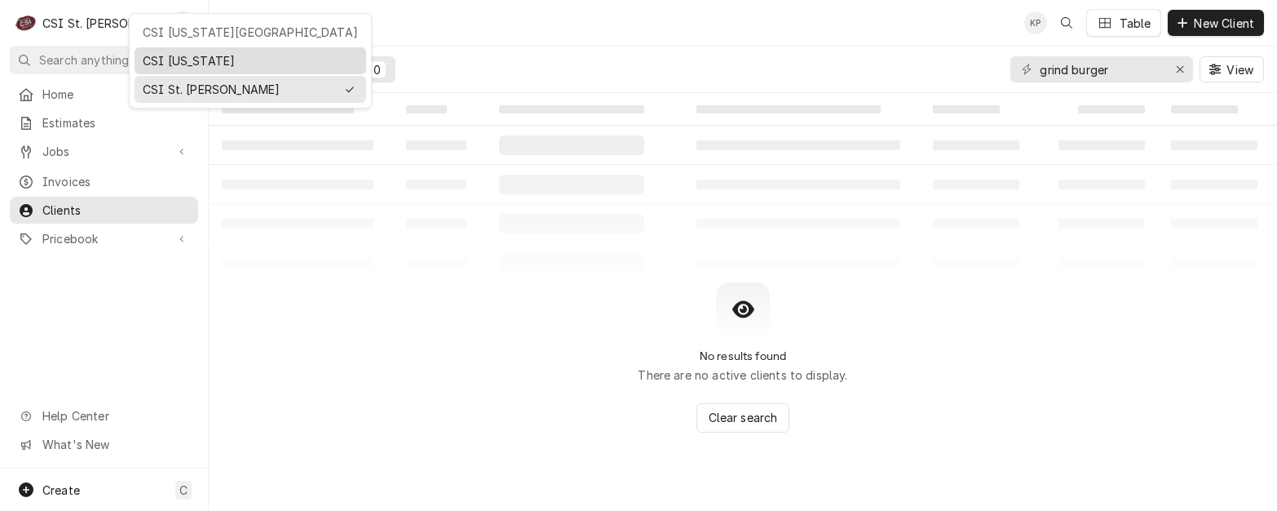
click at [161, 60] on div "CSI [US_STATE]" at bounding box center [250, 60] width 215 height 17
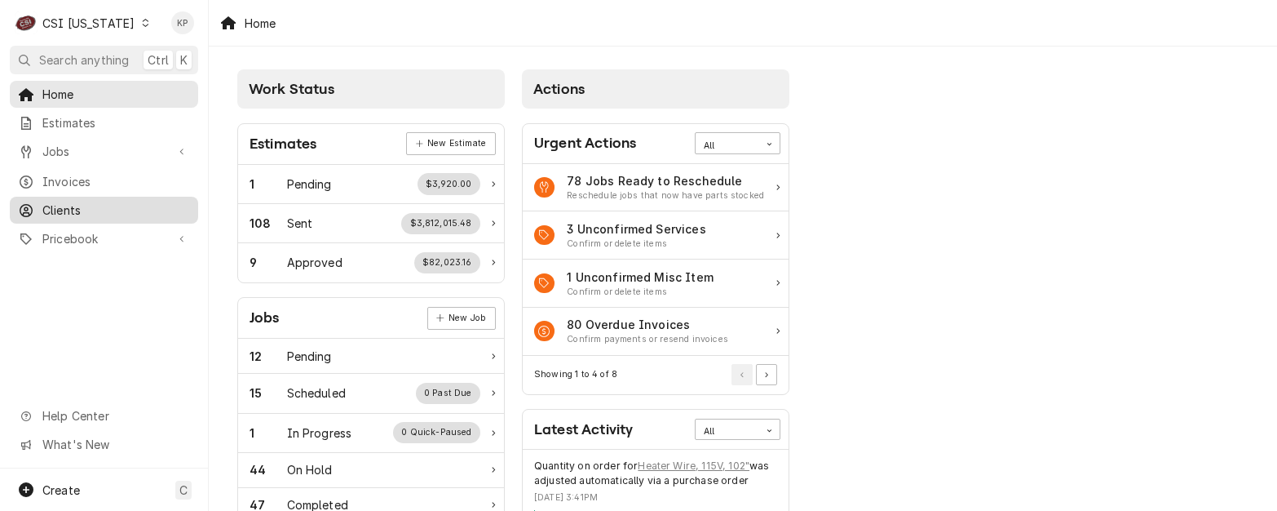
click at [51, 209] on span "Clients" at bounding box center [116, 209] width 148 height 17
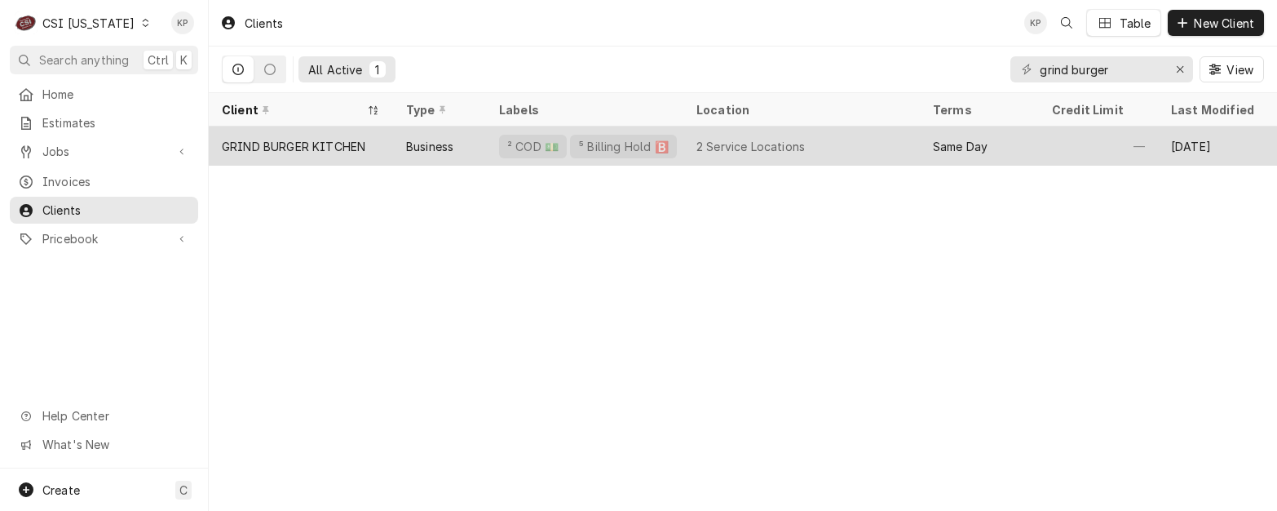
click at [303, 142] on div "GRIND BURGER KITCHEN" at bounding box center [294, 146] width 144 height 17
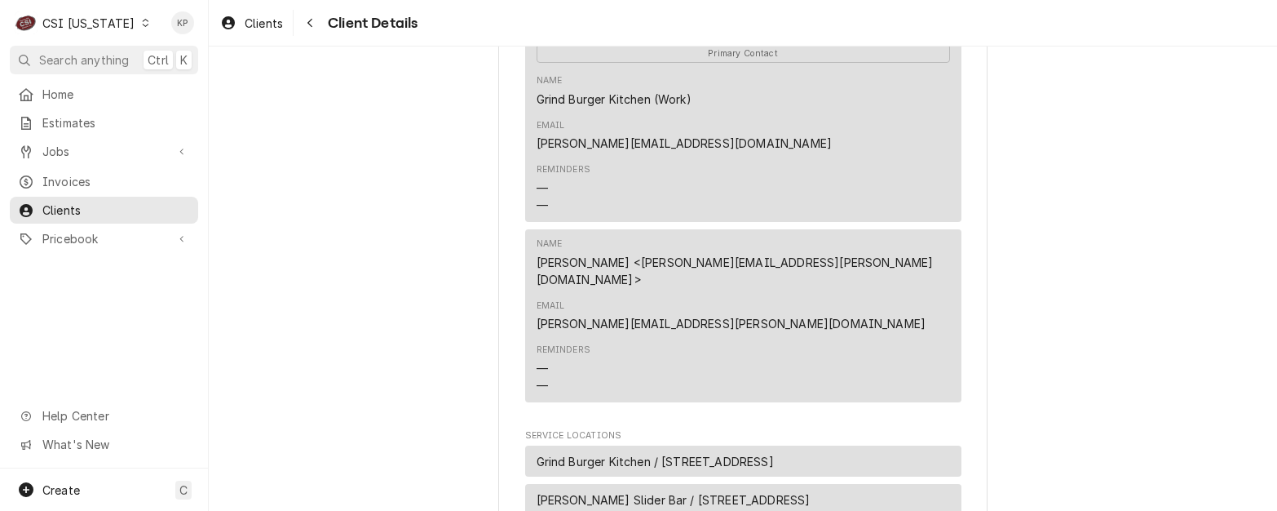
scroll to position [974, 0]
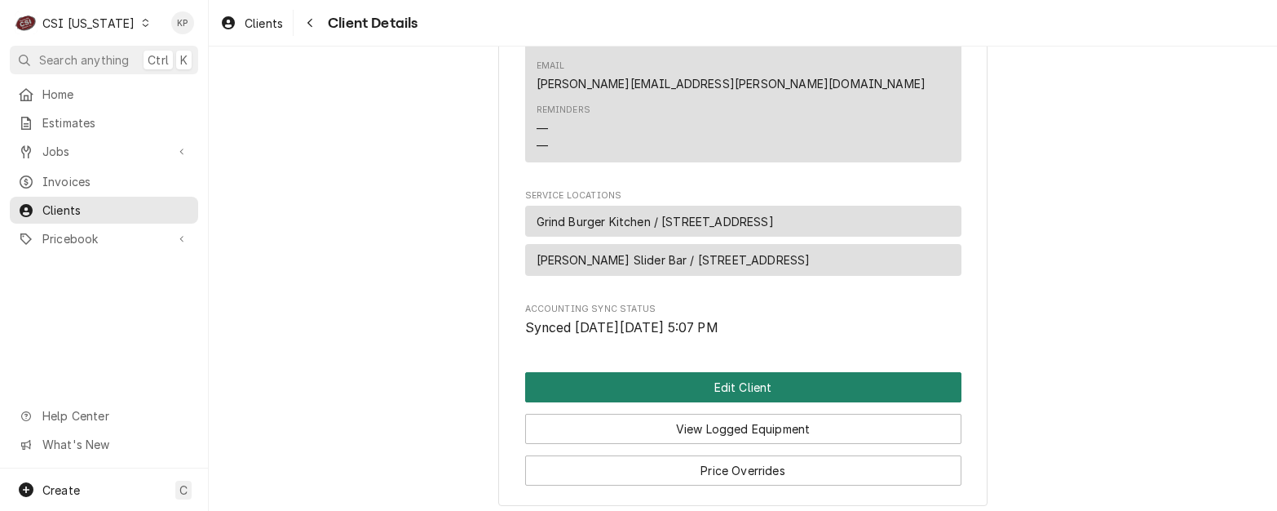
click at [780, 372] on button "Edit Client" at bounding box center [743, 387] width 436 height 30
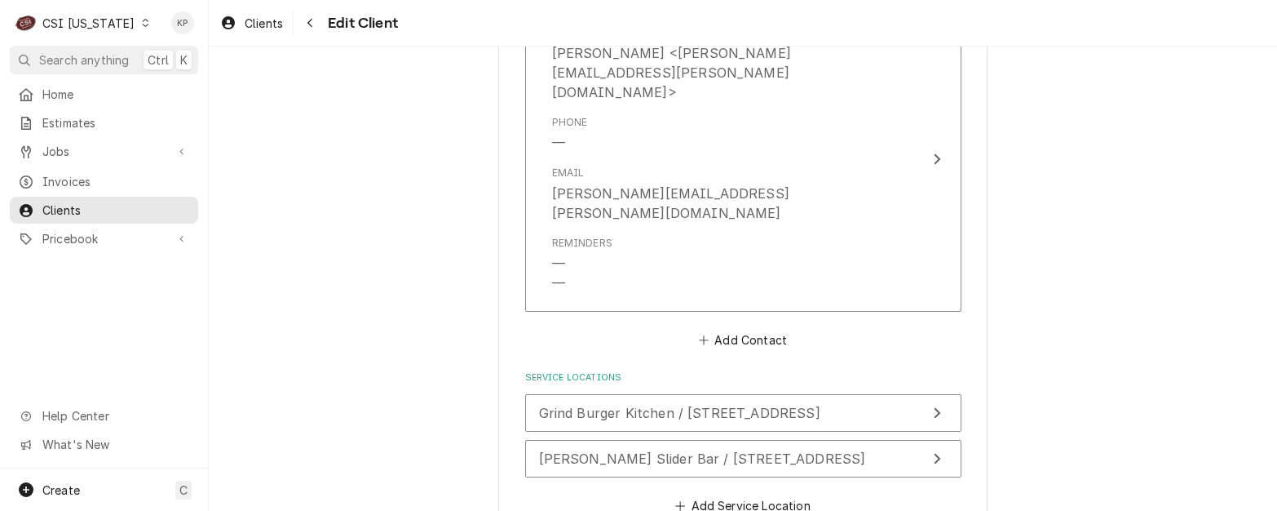
scroll to position [1673, 0]
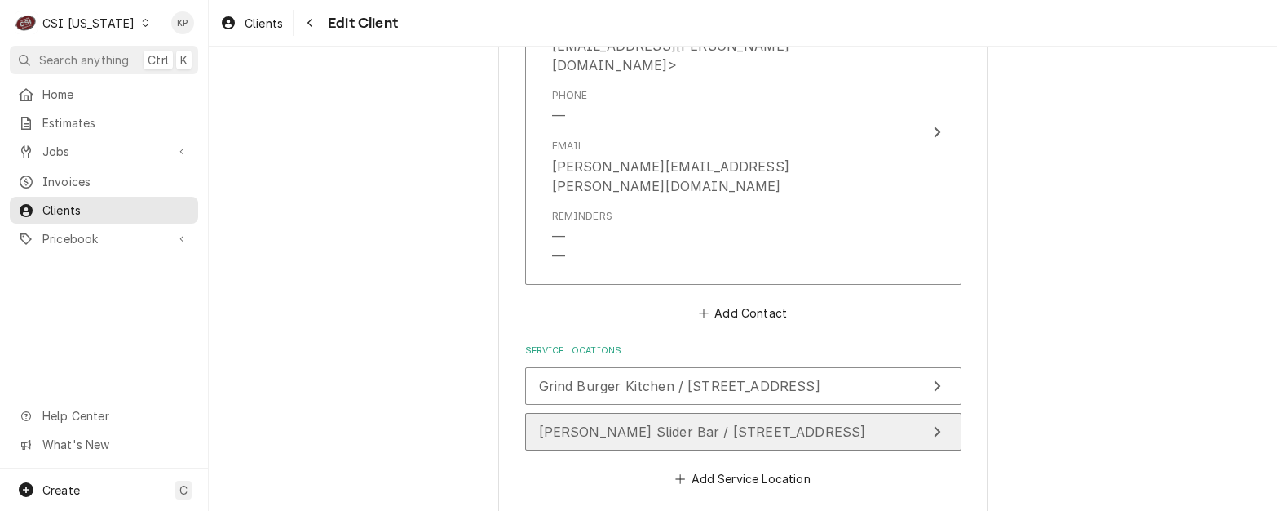
click at [659, 423] on span "[PERSON_NAME] Slider Bar / [STREET_ADDRESS]" at bounding box center [702, 431] width 327 height 16
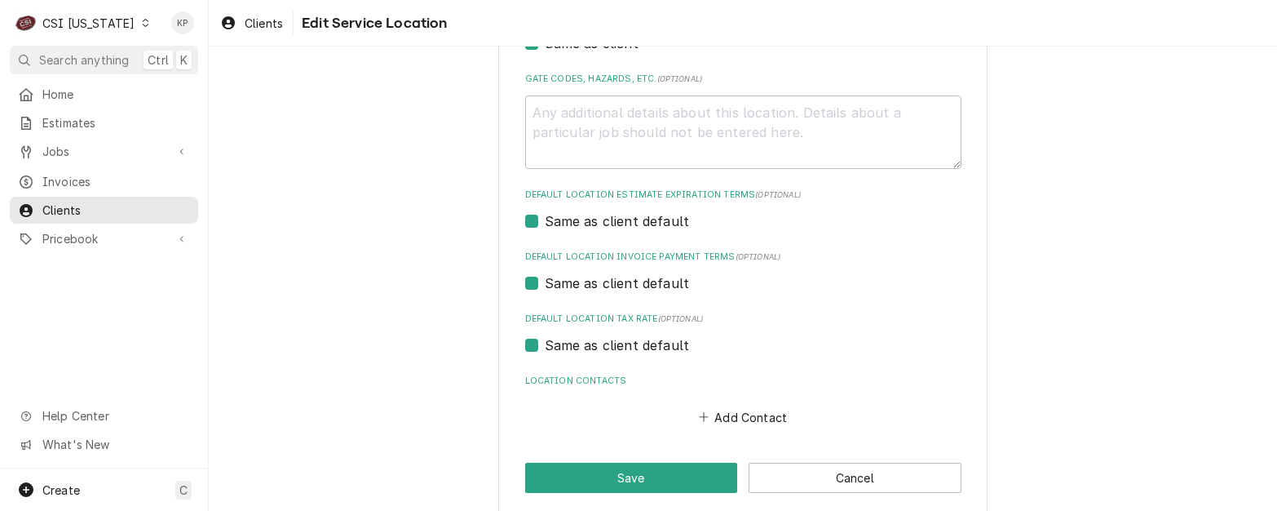
scroll to position [555, 0]
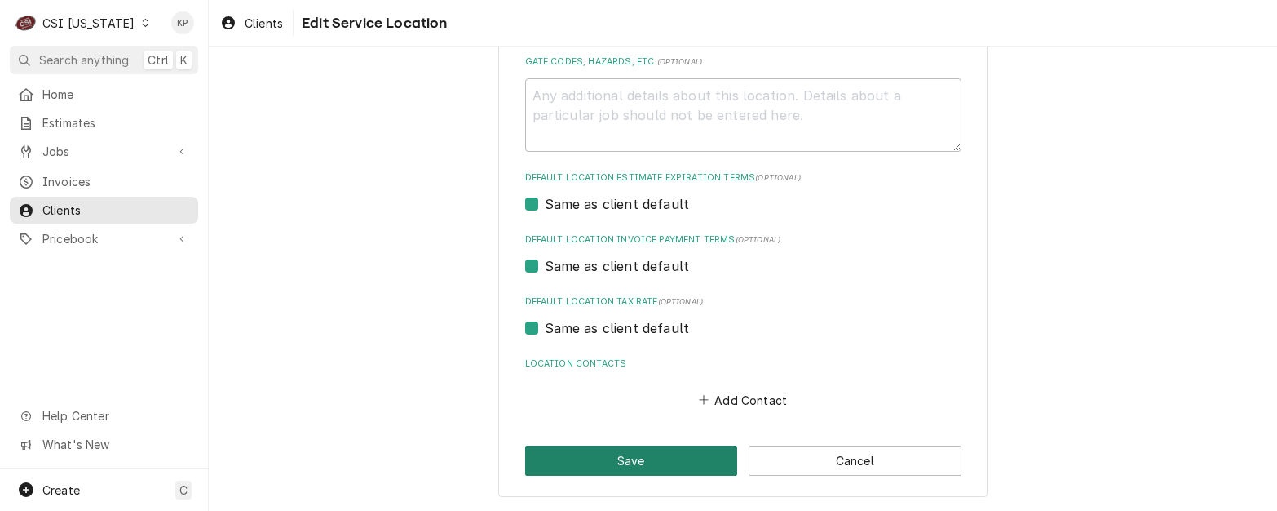
click at [694, 461] on button "Save" at bounding box center [631, 460] width 213 height 30
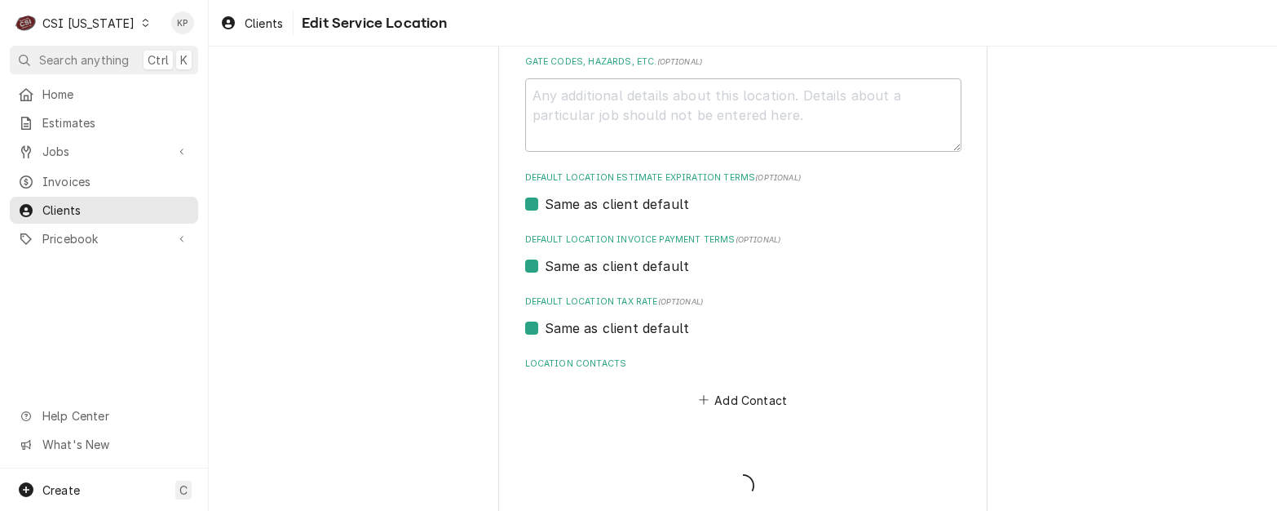
type textarea "x"
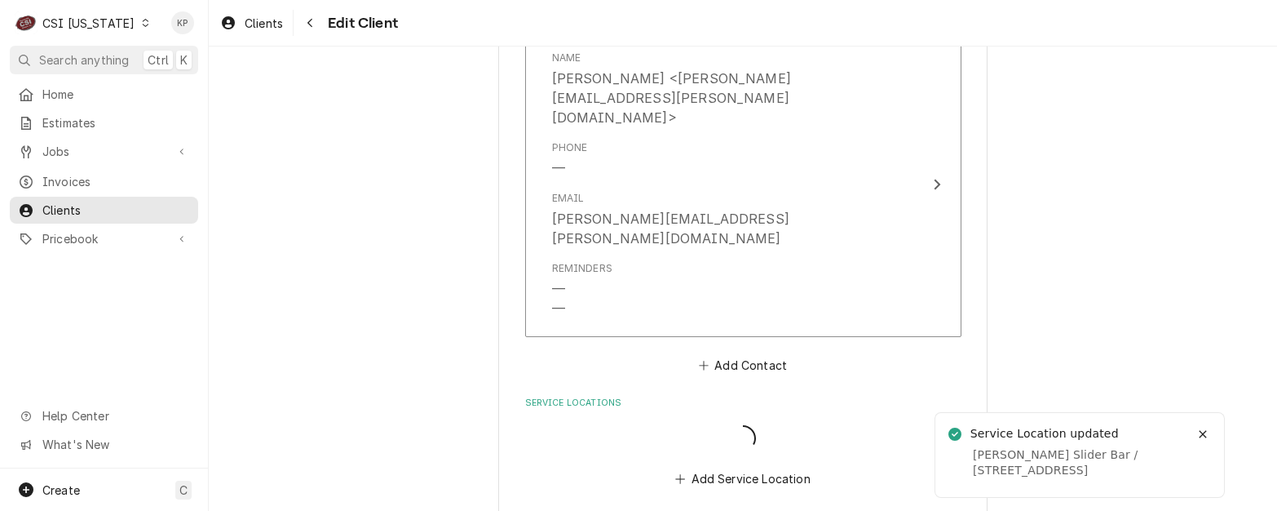
scroll to position [1621, 0]
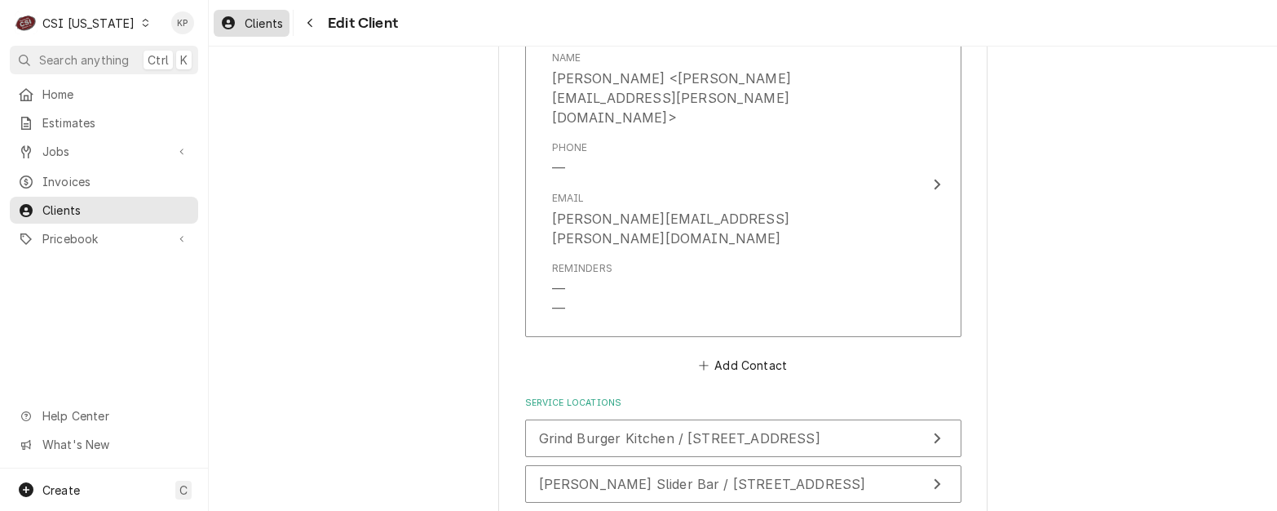
click at [245, 21] on span "Clients" at bounding box center [264, 23] width 38 height 17
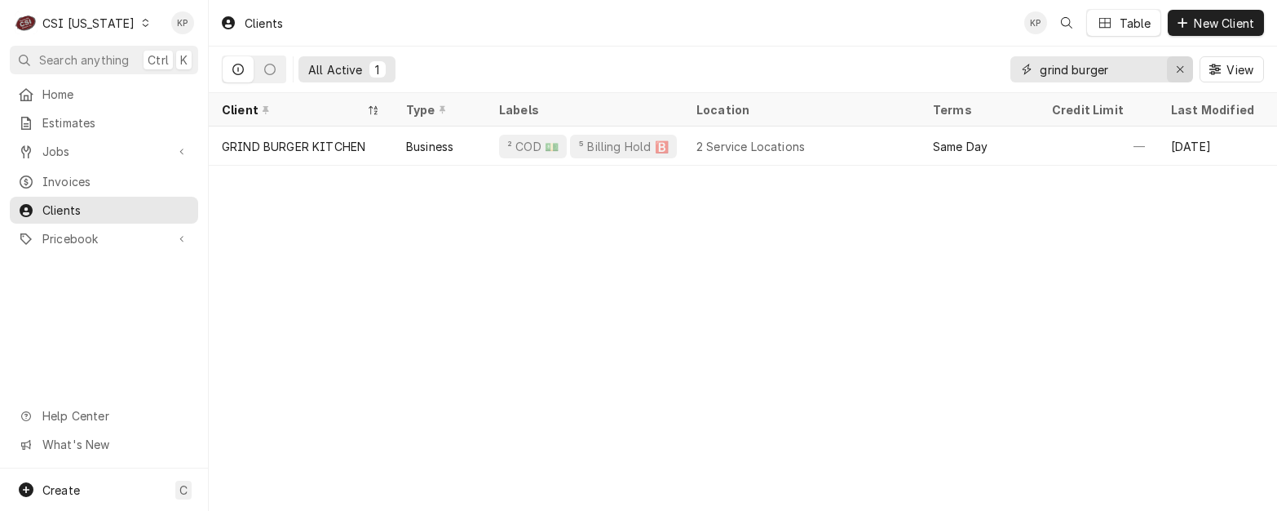
click at [1183, 67] on icon "Erase input" at bounding box center [1180, 69] width 9 height 11
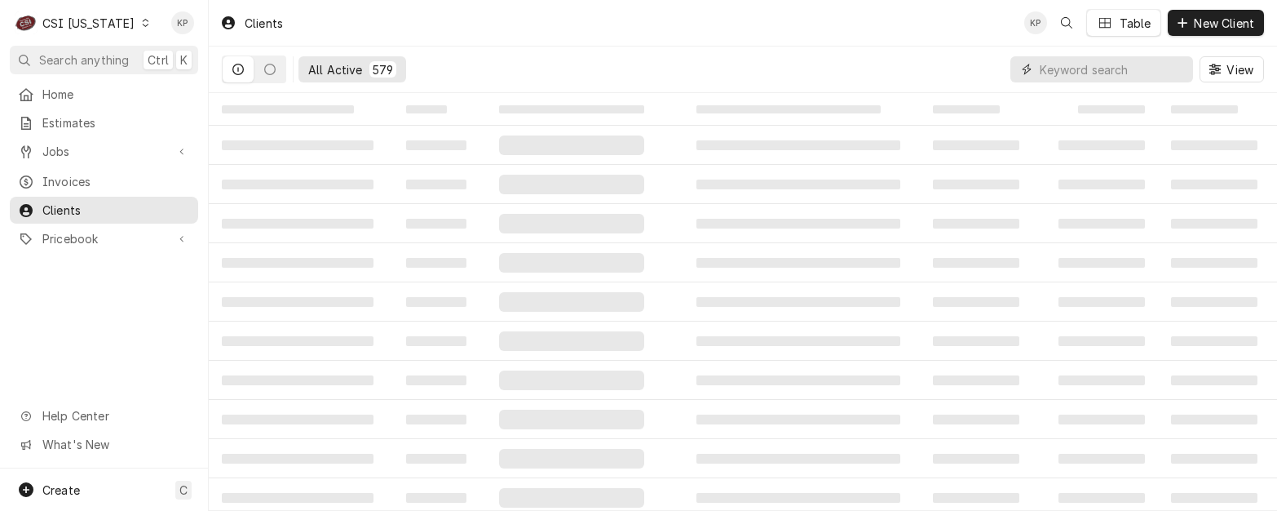
click at [1064, 69] on input "Dynamic Content Wrapper" at bounding box center [1112, 69] width 145 height 26
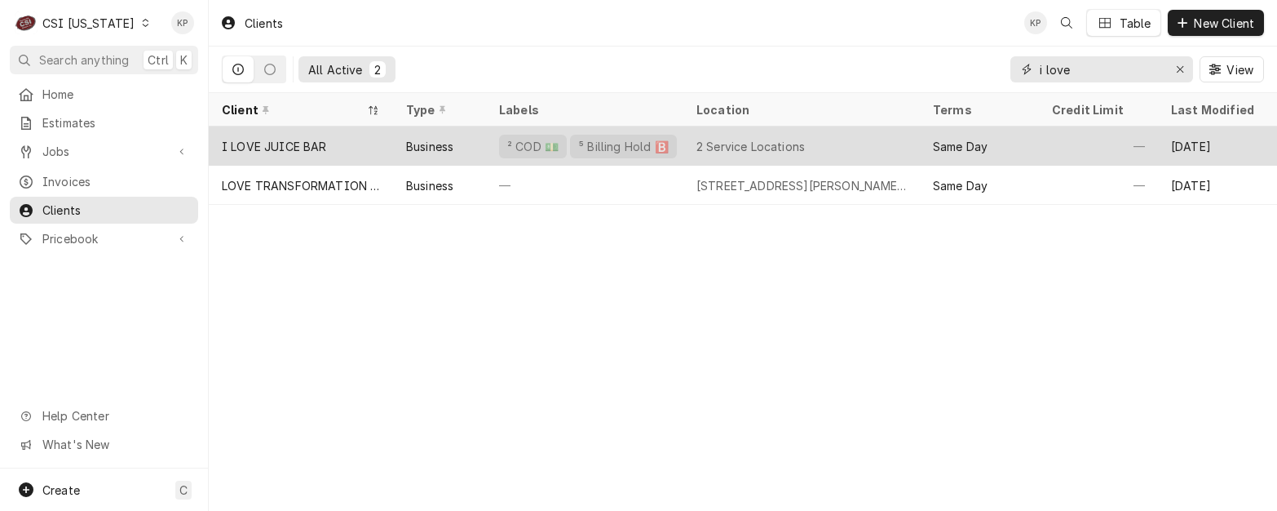
type input "i love"
click at [275, 144] on div "I LOVE JUICE BAR" at bounding box center [274, 146] width 105 height 17
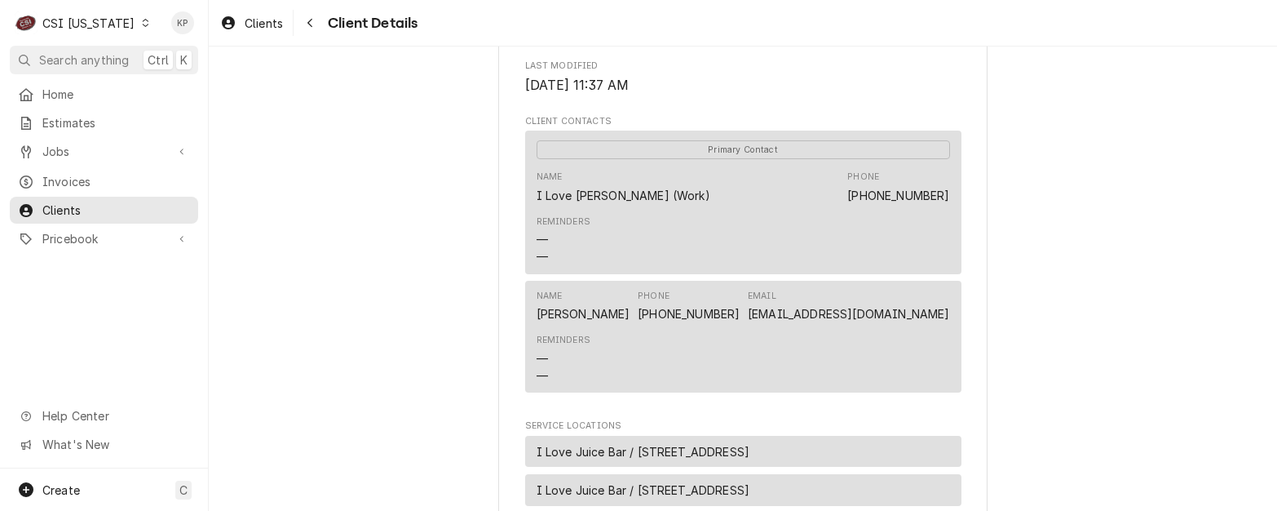
scroll to position [571, 0]
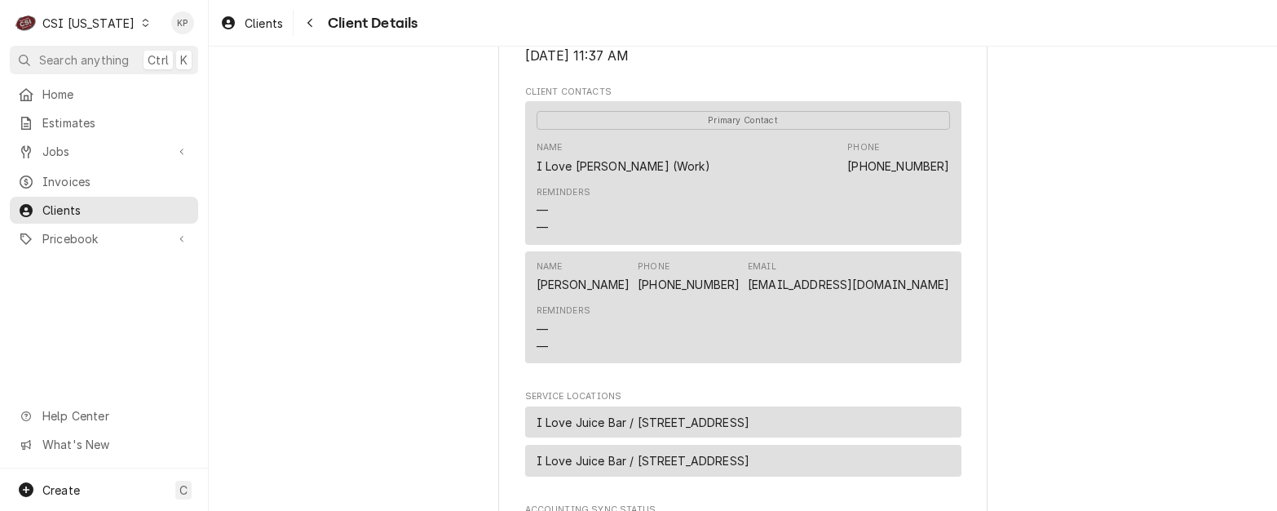
drag, startPoint x: 658, startPoint y: 352, endPoint x: 639, endPoint y: 325, distance: 33.3
click at [658, 352] on div "Reminders — —" at bounding box center [744, 329] width 414 height 61
drag, startPoint x: 574, startPoint y: 302, endPoint x: 634, endPoint y: 307, distance: 59.7
click at [634, 299] on div "Name [PERSON_NAME] Phone [PHONE_NUMBER] Email [EMAIL_ADDRESS][DOMAIN_NAME]" at bounding box center [744, 276] width 414 height 44
drag, startPoint x: 634, startPoint y: 307, endPoint x: 615, endPoint y: 304, distance: 18.9
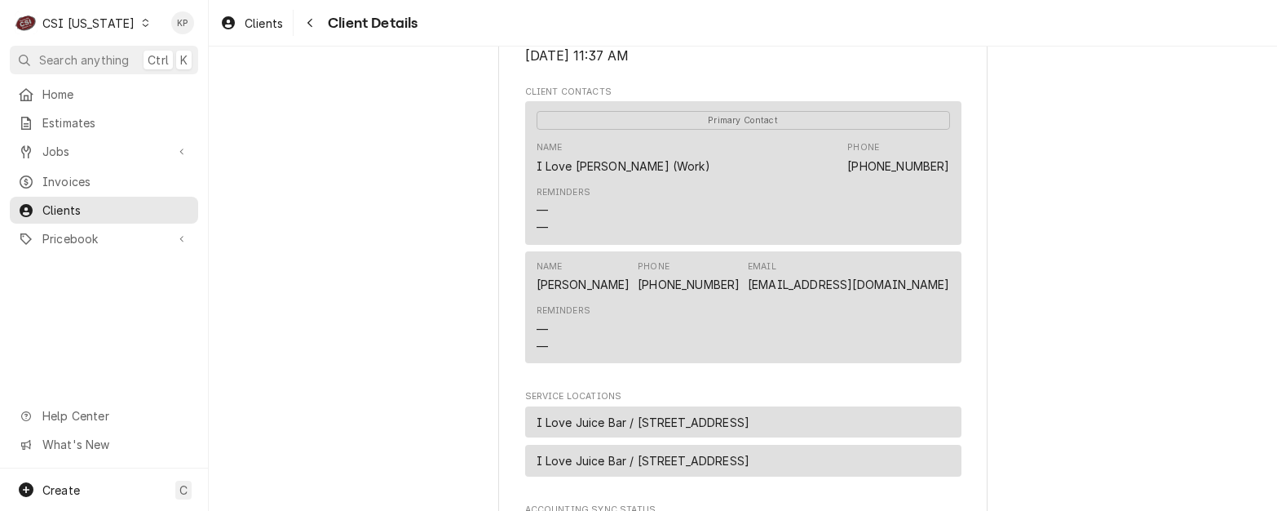
copy div "[PERSON_NAME]"
click at [1078, 298] on div "I LOVE JUICE BAR Client Type Business Industry Type Commercial Billing Address …" at bounding box center [743, 98] width 1068 height 1245
click at [139, 18] on div "Dynamic Content Wrapper" at bounding box center [144, 22] width 11 height 11
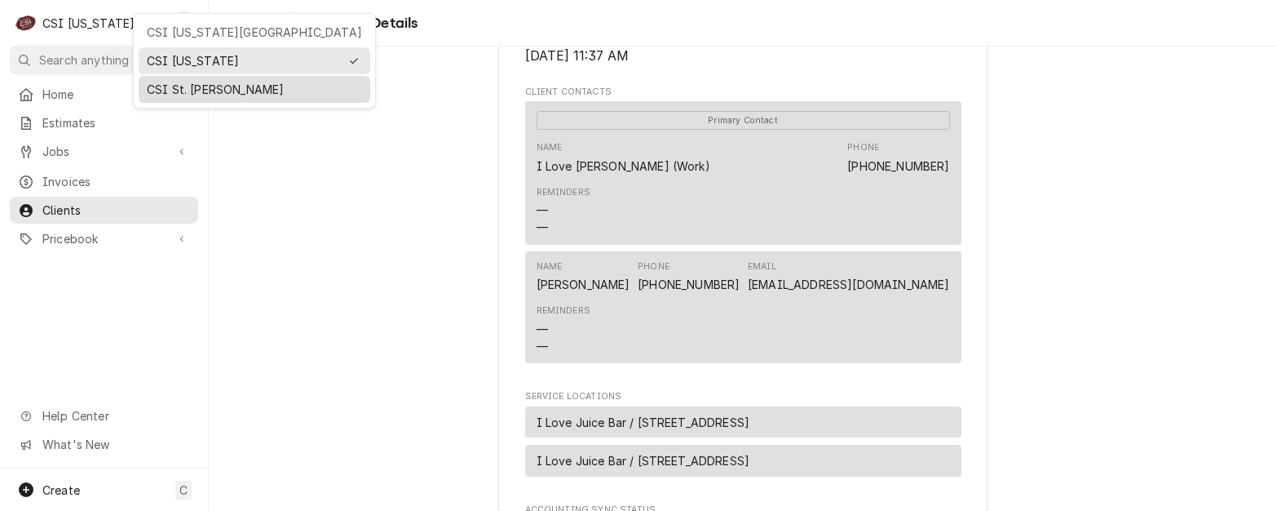
click at [175, 89] on div "CSI St. [PERSON_NAME]" at bounding box center [254, 89] width 215 height 17
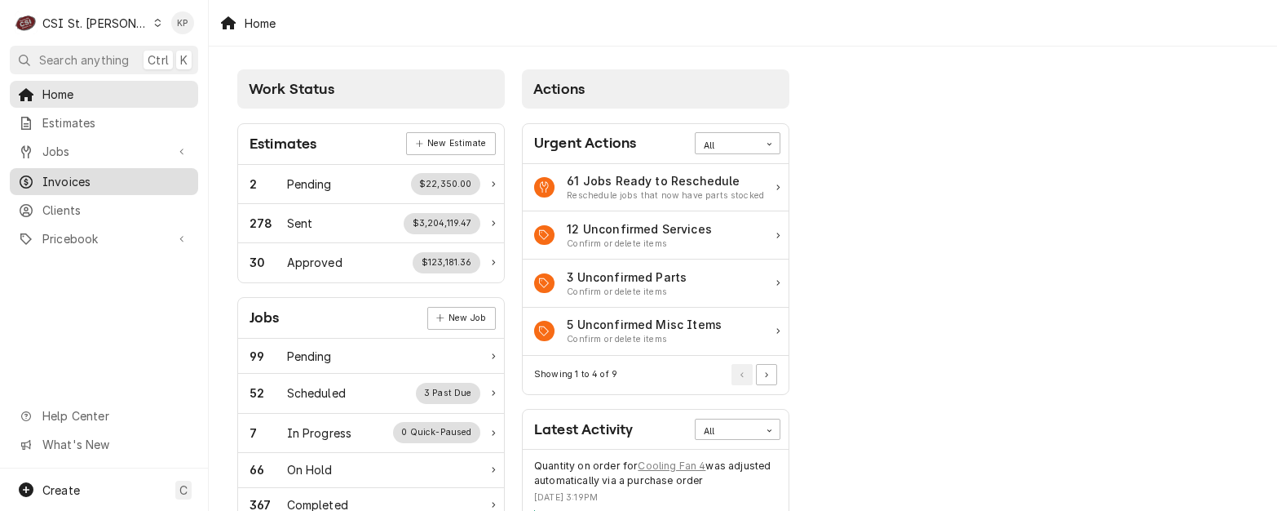
click at [88, 176] on span "Invoices" at bounding box center [116, 181] width 148 height 17
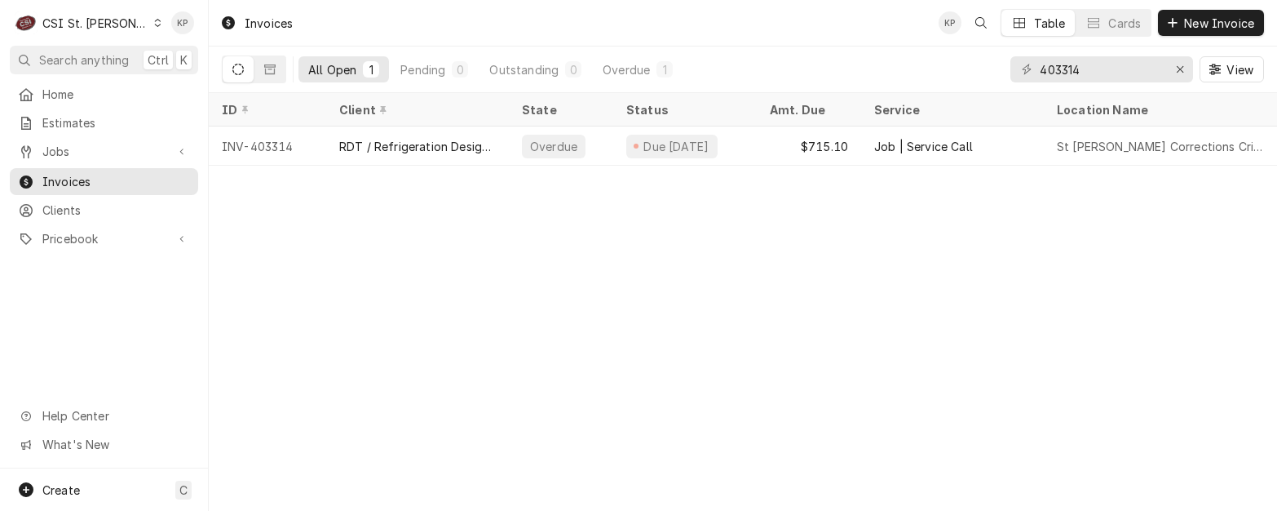
click at [1120, 286] on div "Invoices KP Table Cards New Invoice All Open 1 Pending 0 Outstanding 0 Overdue …" at bounding box center [743, 255] width 1068 height 511
